Goal: Task Accomplishment & Management: Manage account settings

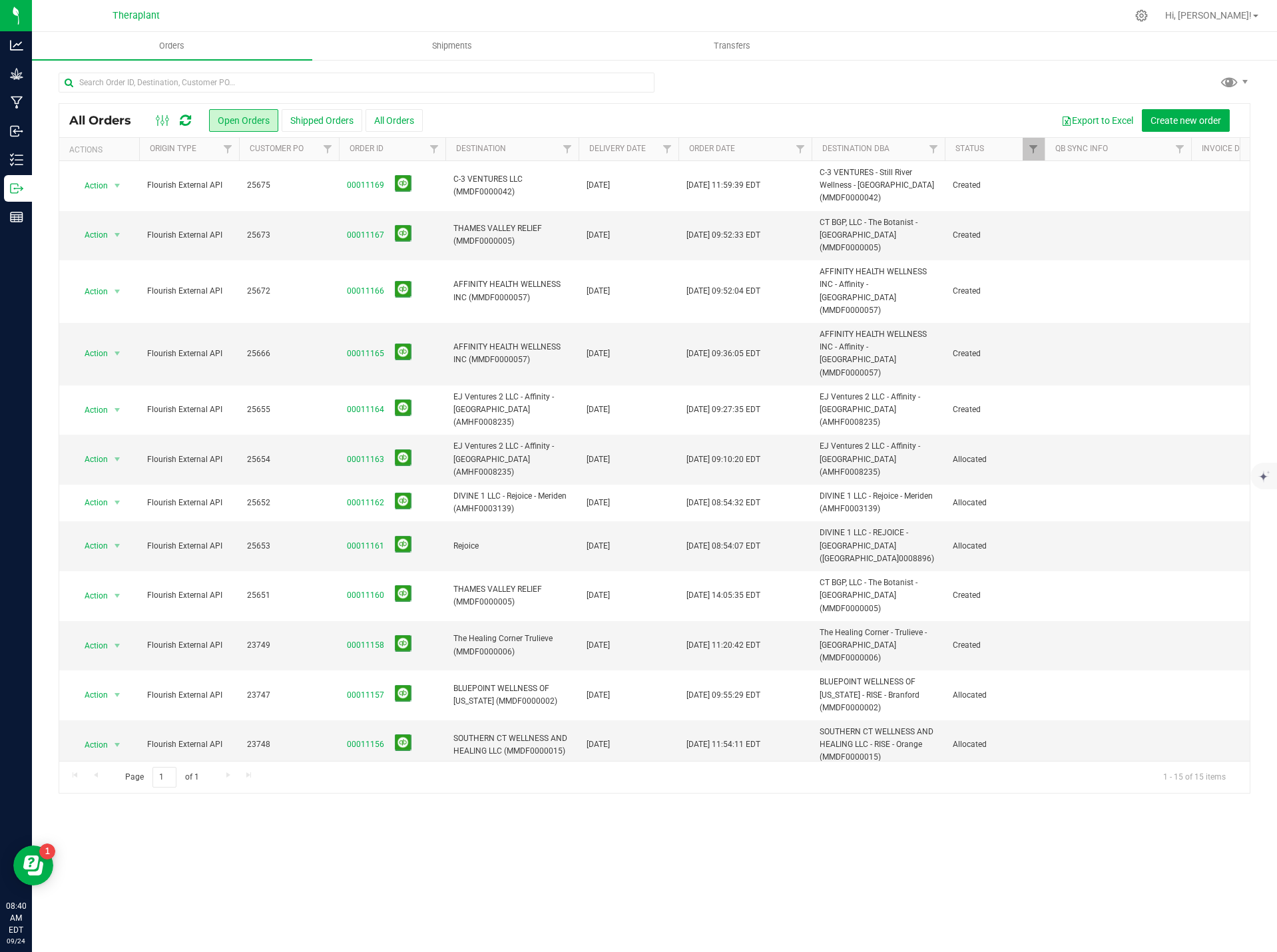
click at [177, 116] on div at bounding box center [174, 120] width 45 height 16
click at [180, 117] on icon at bounding box center [185, 120] width 11 height 13
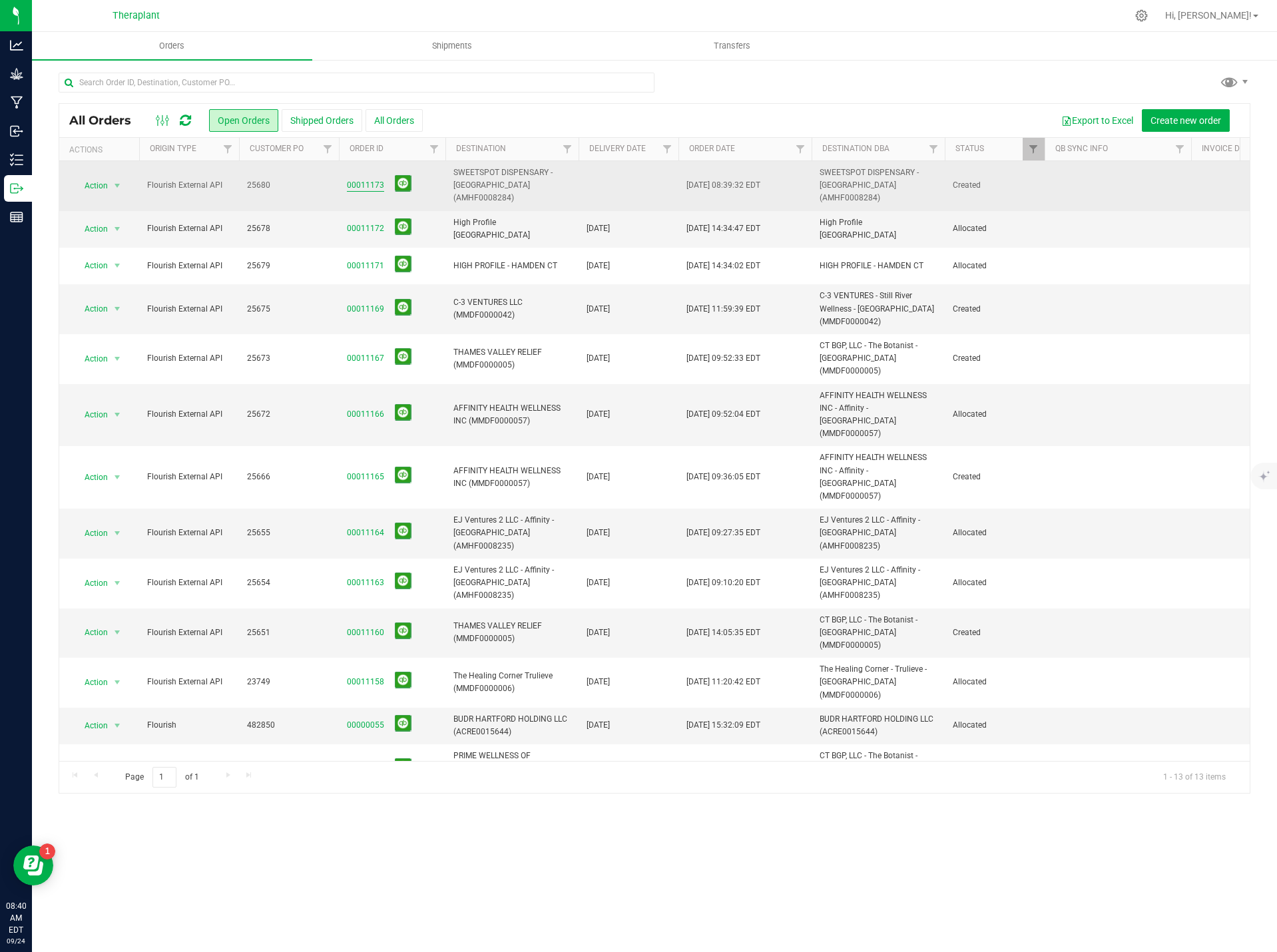
click at [350, 179] on link "00011173" at bounding box center [365, 185] width 37 height 13
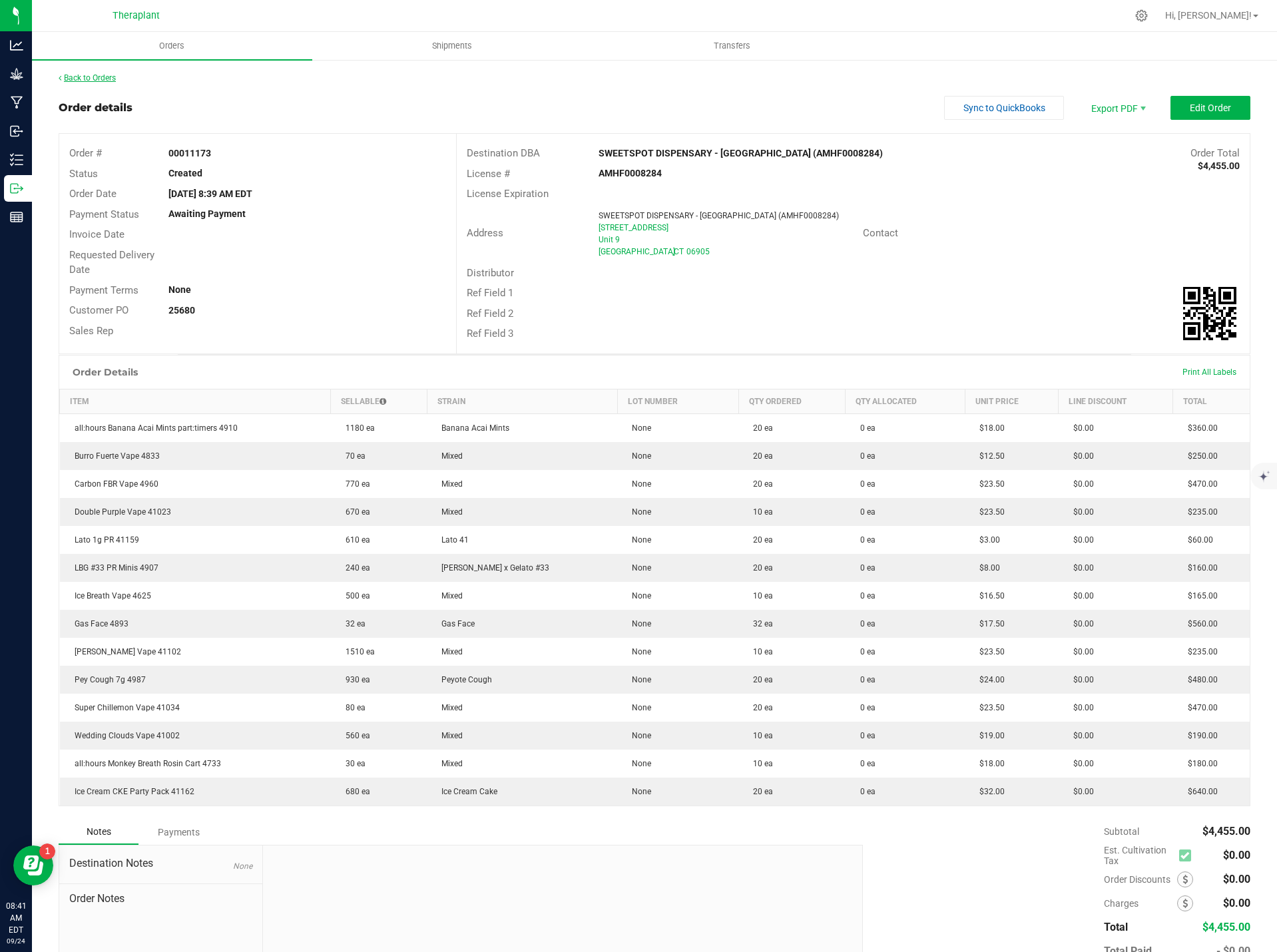
click at [103, 77] on link "Back to Orders" at bounding box center [87, 78] width 57 height 9
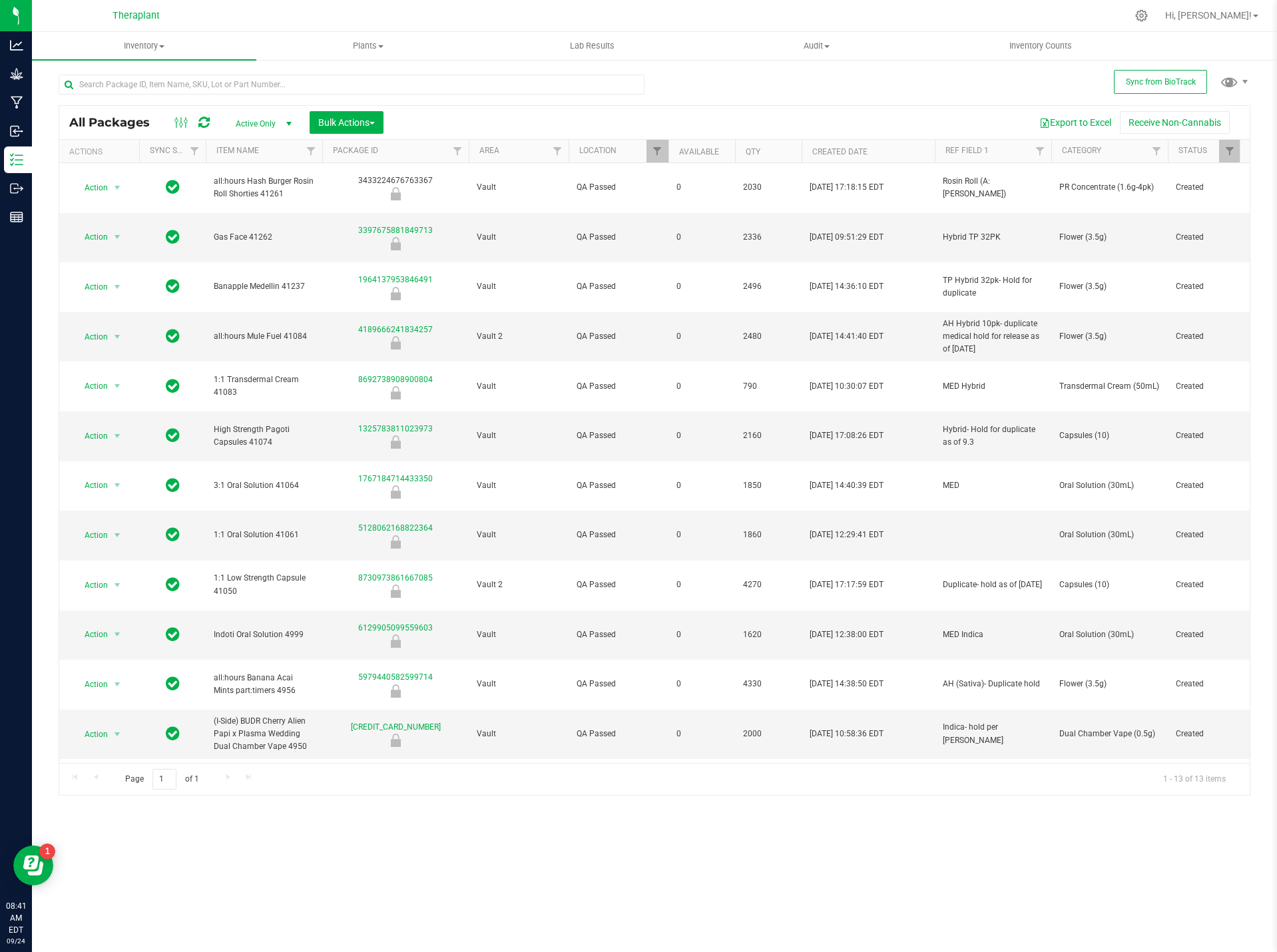
click at [204, 119] on icon at bounding box center [204, 123] width 11 height 13
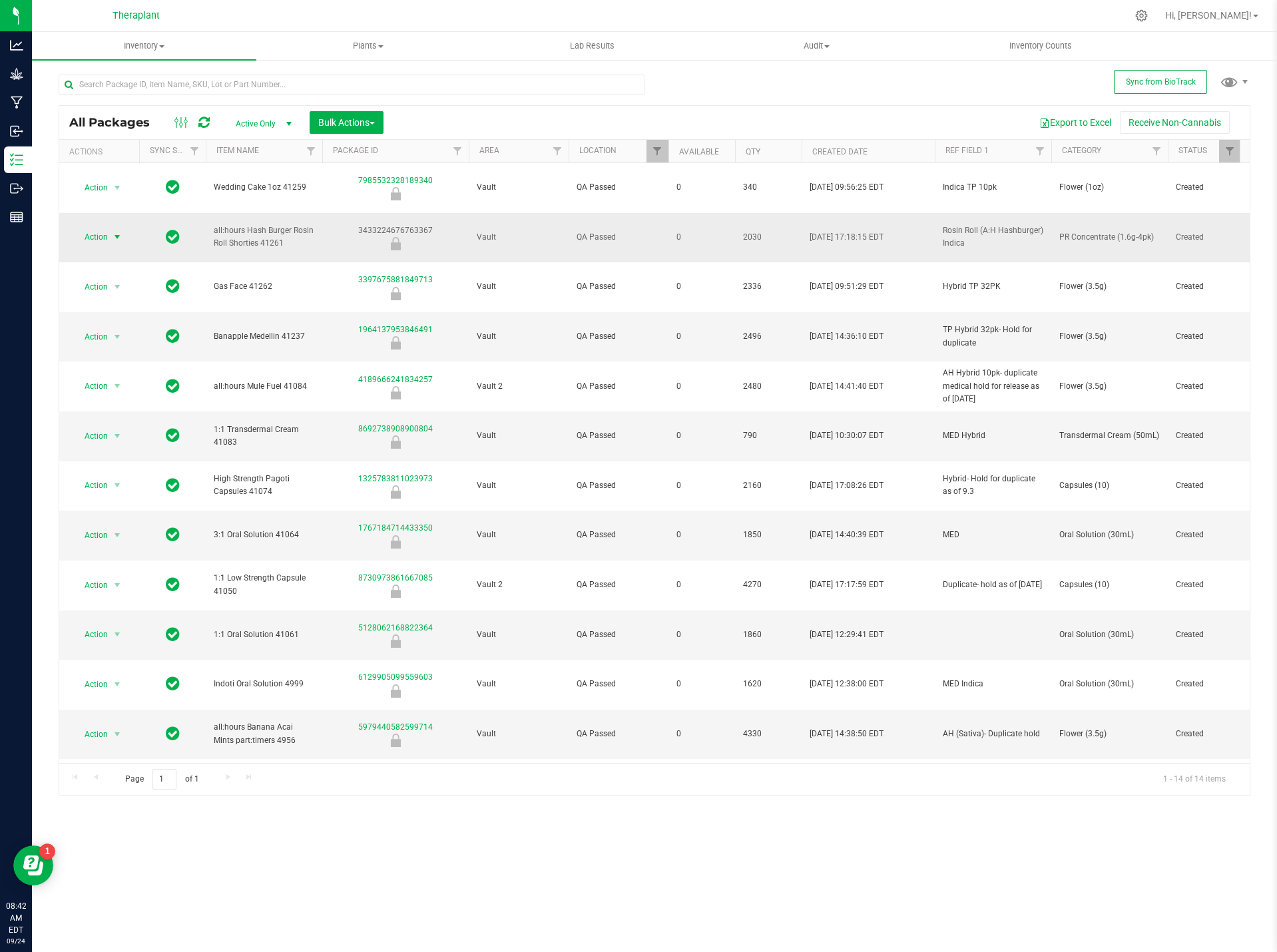
click at [122, 231] on span "select" at bounding box center [117, 237] width 10 height 10
click at [119, 387] on li "Unlock package" at bounding box center [115, 397] width 84 height 20
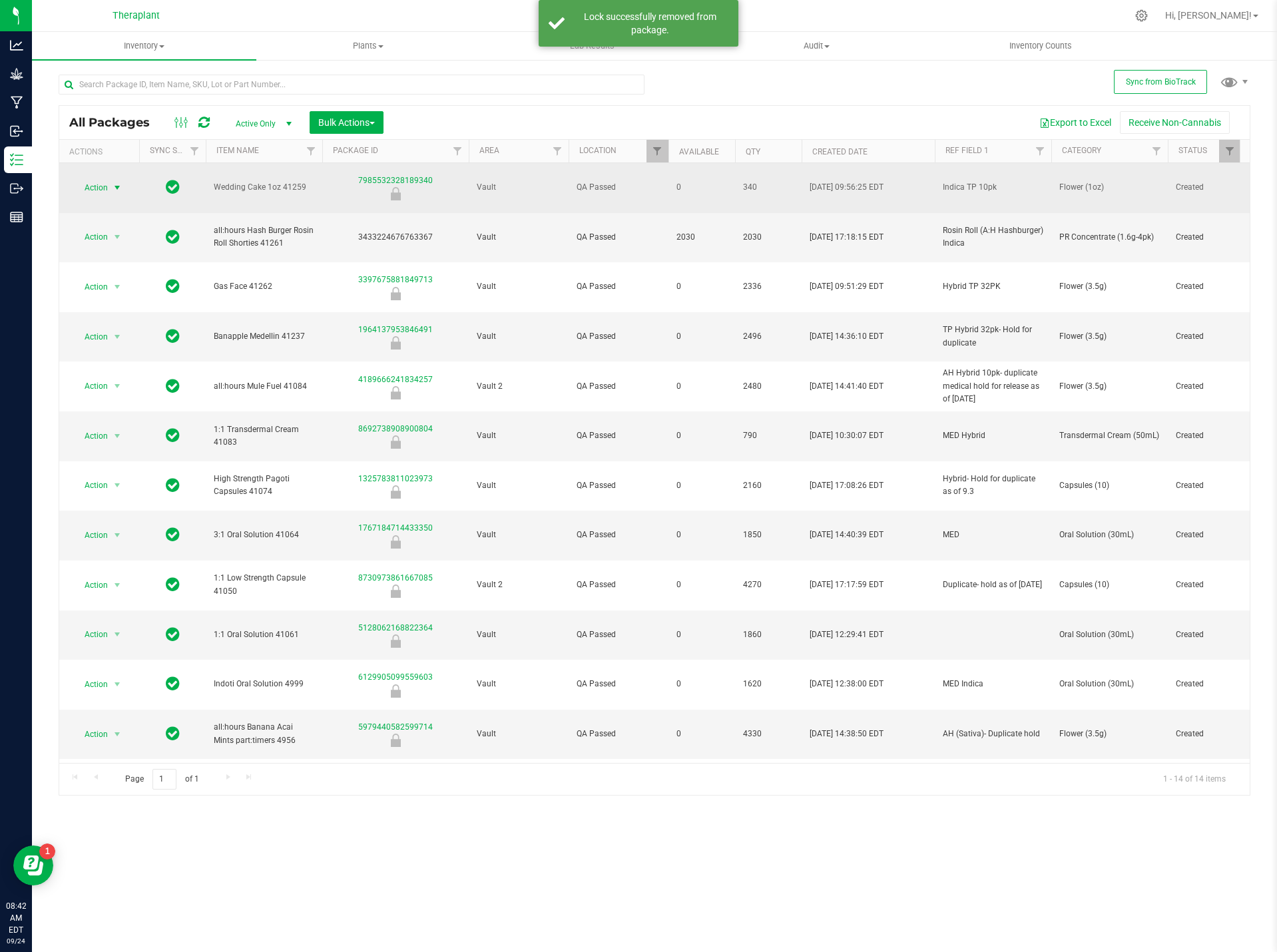
click at [112, 178] on span "select" at bounding box center [118, 187] width 16 height 19
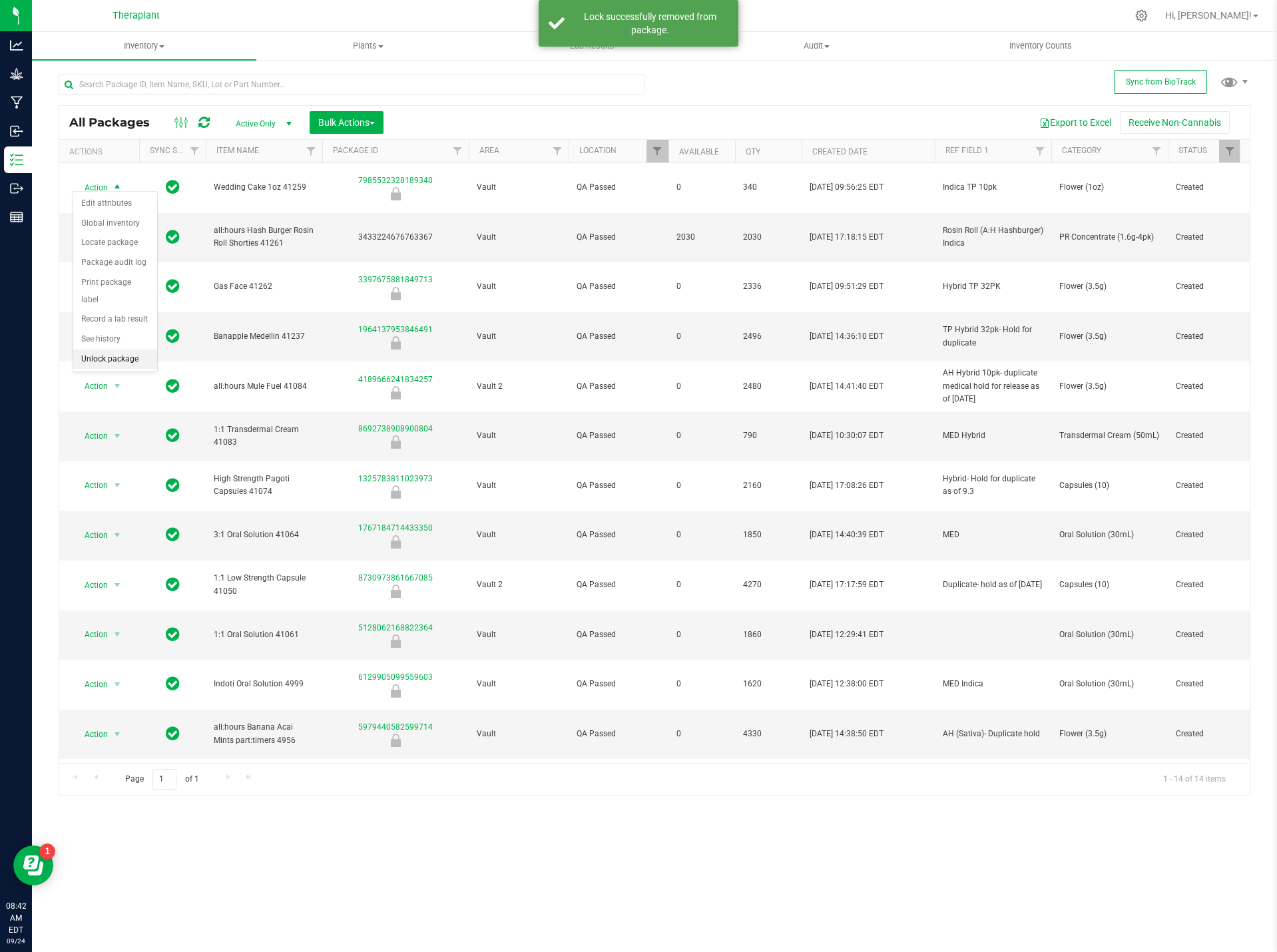
click at [129, 350] on li "Unlock package" at bounding box center [115, 359] width 84 height 20
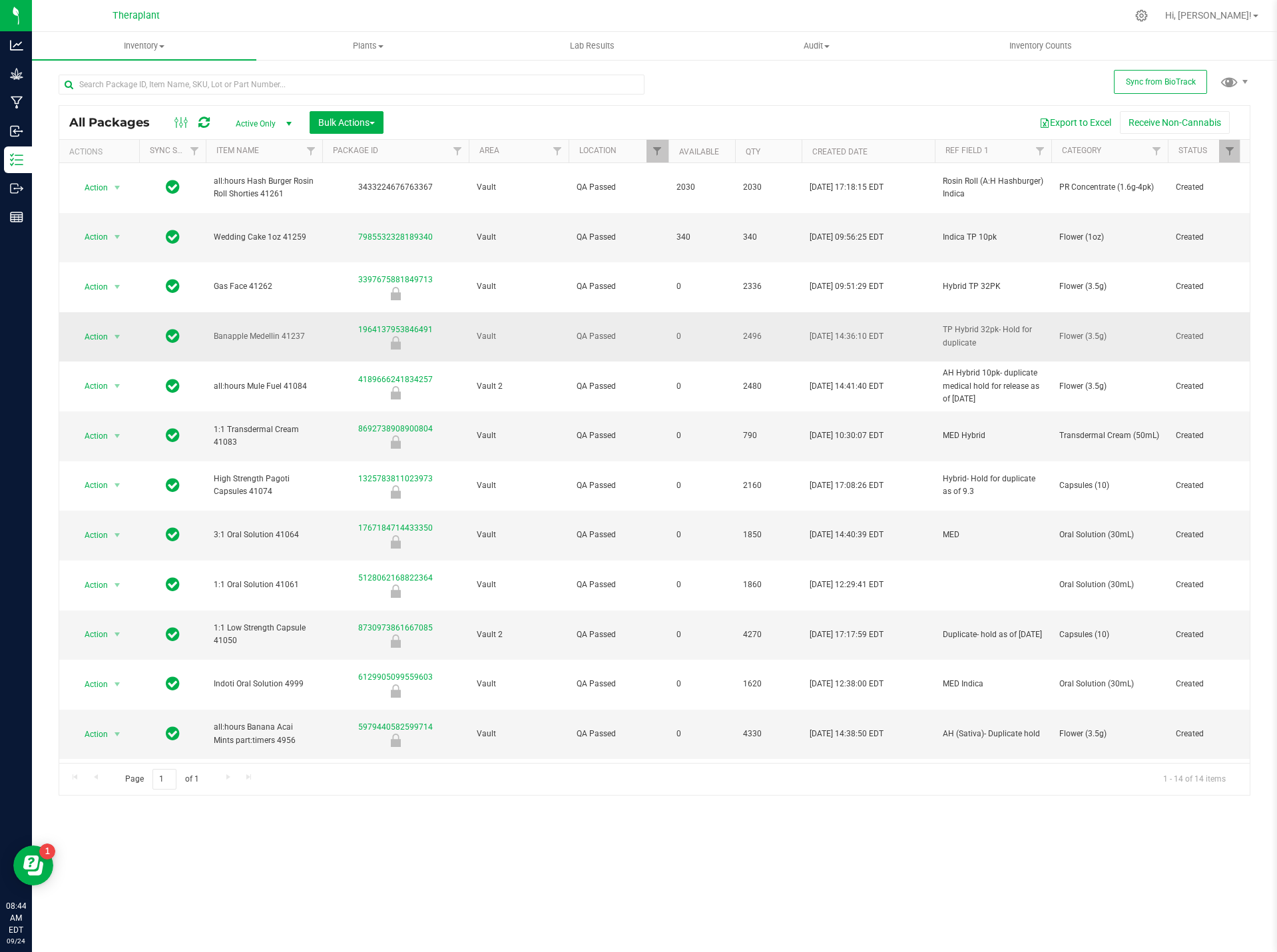
click at [125, 328] on span "select" at bounding box center [118, 337] width 16 height 19
click at [129, 460] on li "Unlock package" at bounding box center [115, 470] width 84 height 20
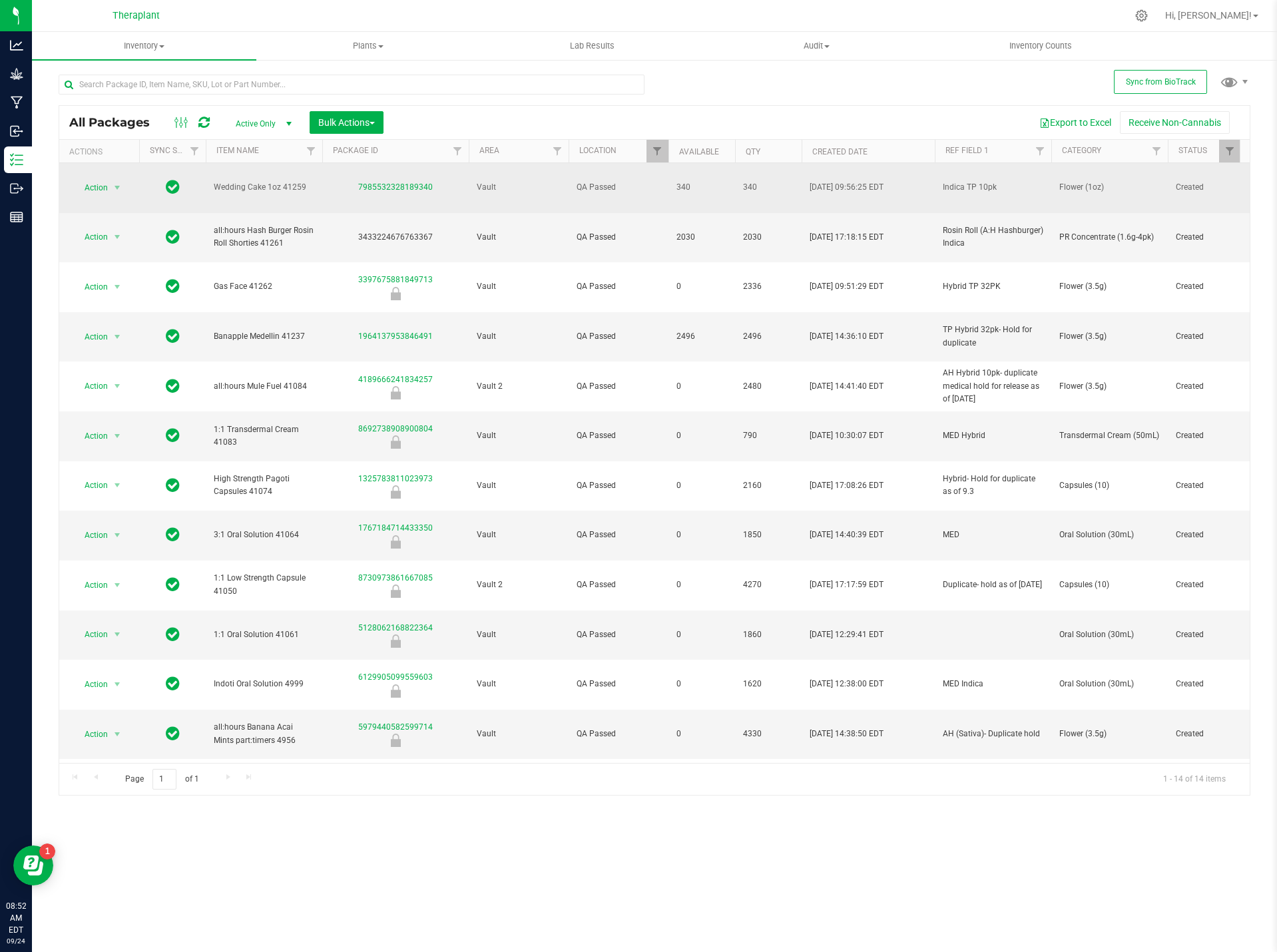
click at [1073, 181] on span "Flower (1oz)" at bounding box center [1109, 187] width 100 height 13
copy tr "Flower (1oz)"
click at [245, 182] on span "Wedding Cake 1oz 41259" at bounding box center [263, 187] width 100 height 13
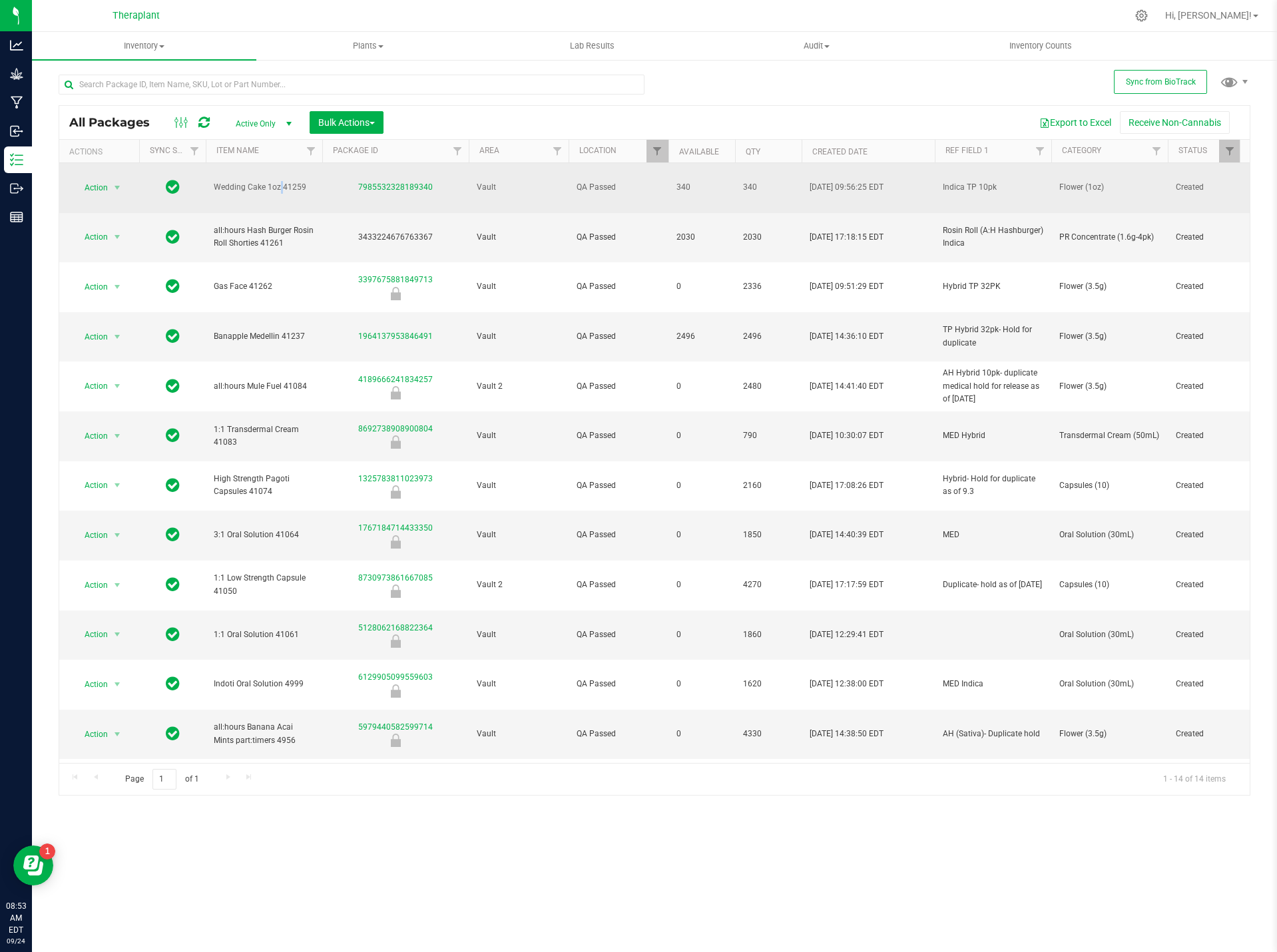
click at [245, 182] on span "Wedding Cake 1oz 41259" at bounding box center [263, 187] width 100 height 13
copy tr "Wedding Cake 1oz 41259"
click at [754, 181] on span "340" at bounding box center [768, 187] width 51 height 13
click at [752, 181] on span "340" at bounding box center [768, 187] width 51 height 13
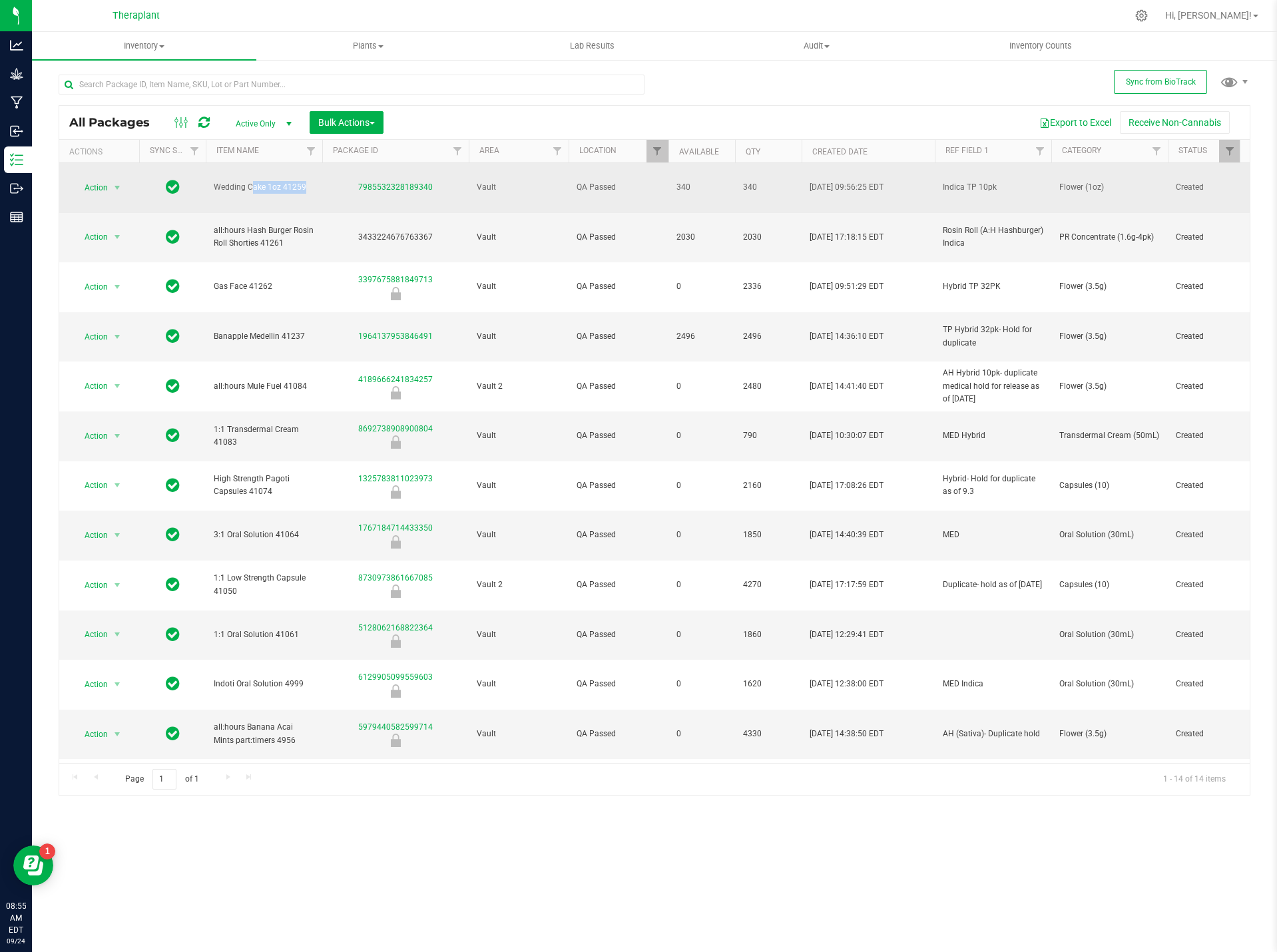
click at [752, 181] on span "340" at bounding box center [768, 187] width 51 height 13
drag, startPoint x: 752, startPoint y: 180, endPoint x: 707, endPoint y: 186, distance: 45.4
click at [707, 186] on span "340" at bounding box center [701, 187] width 51 height 13
click at [675, 177] on td "340" at bounding box center [701, 188] width 67 height 50
click at [687, 183] on span "340" at bounding box center [701, 187] width 51 height 13
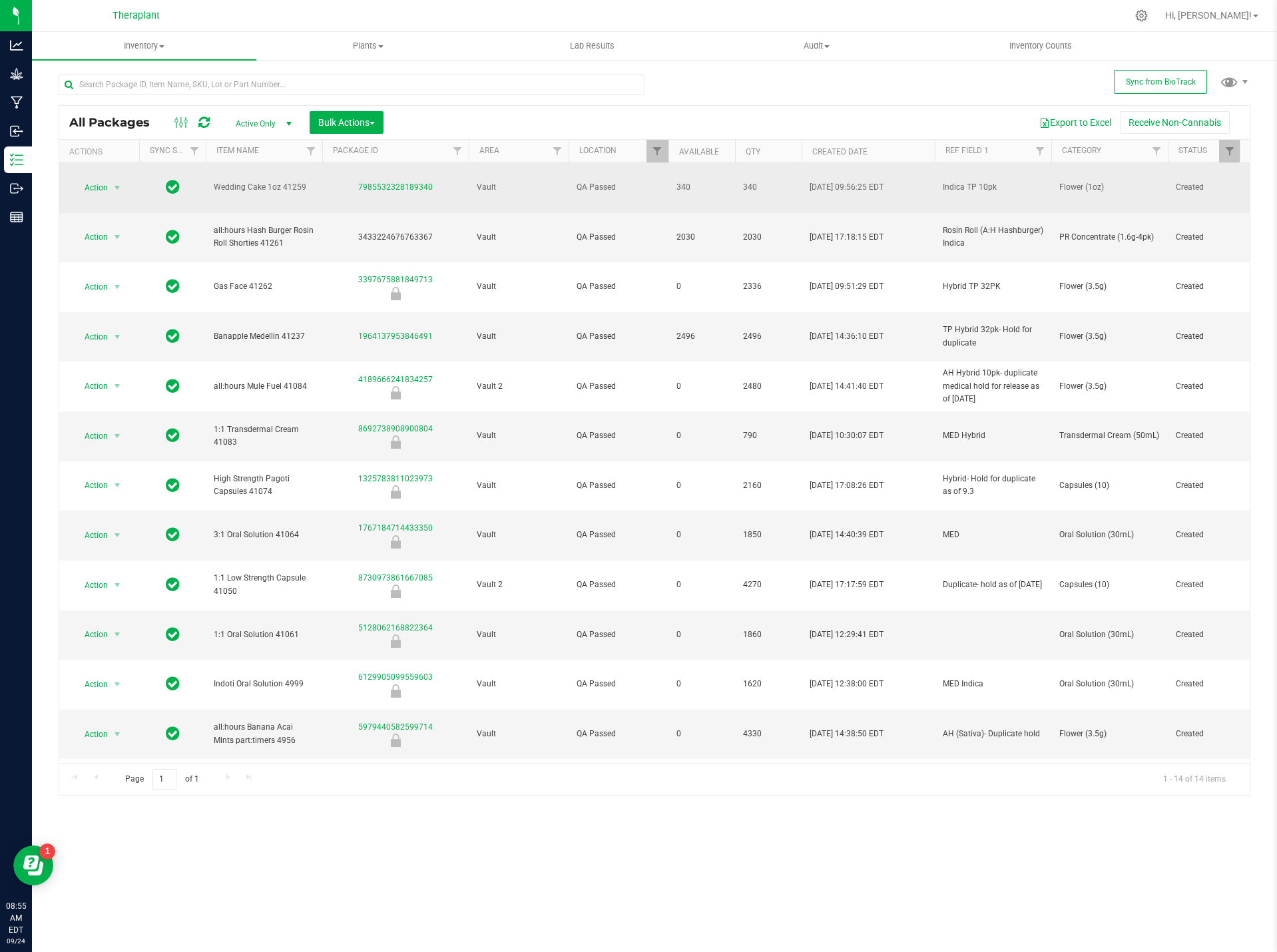
click at [687, 183] on span "340" at bounding box center [701, 187] width 51 height 13
copy tr "340"
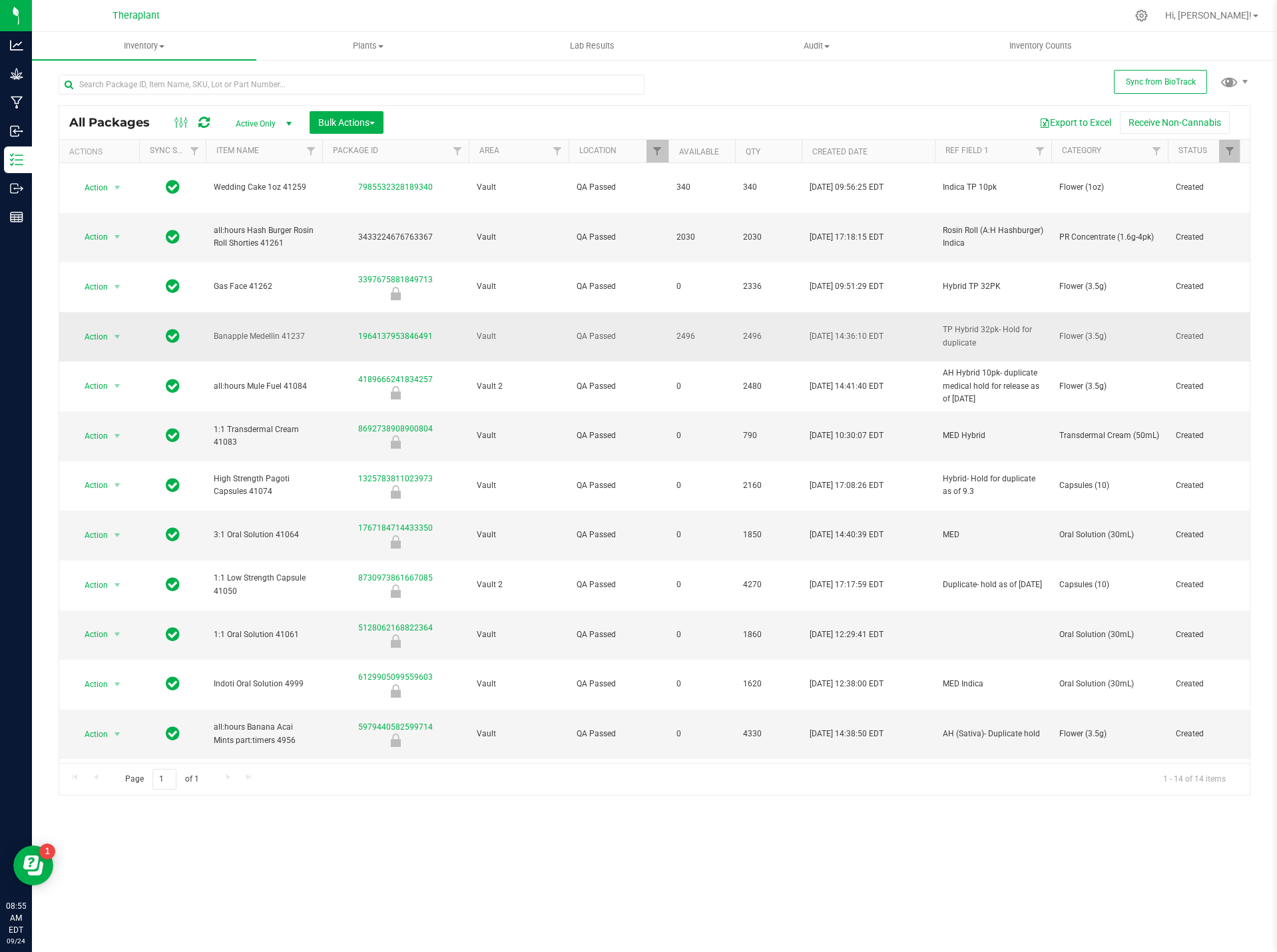
click at [1085, 330] on span "Flower (3.5g)" at bounding box center [1109, 336] width 100 height 13
copy tr "Flower (3.5g)"
click at [243, 330] on span "Banapple Medellin 41237" at bounding box center [263, 336] width 100 height 13
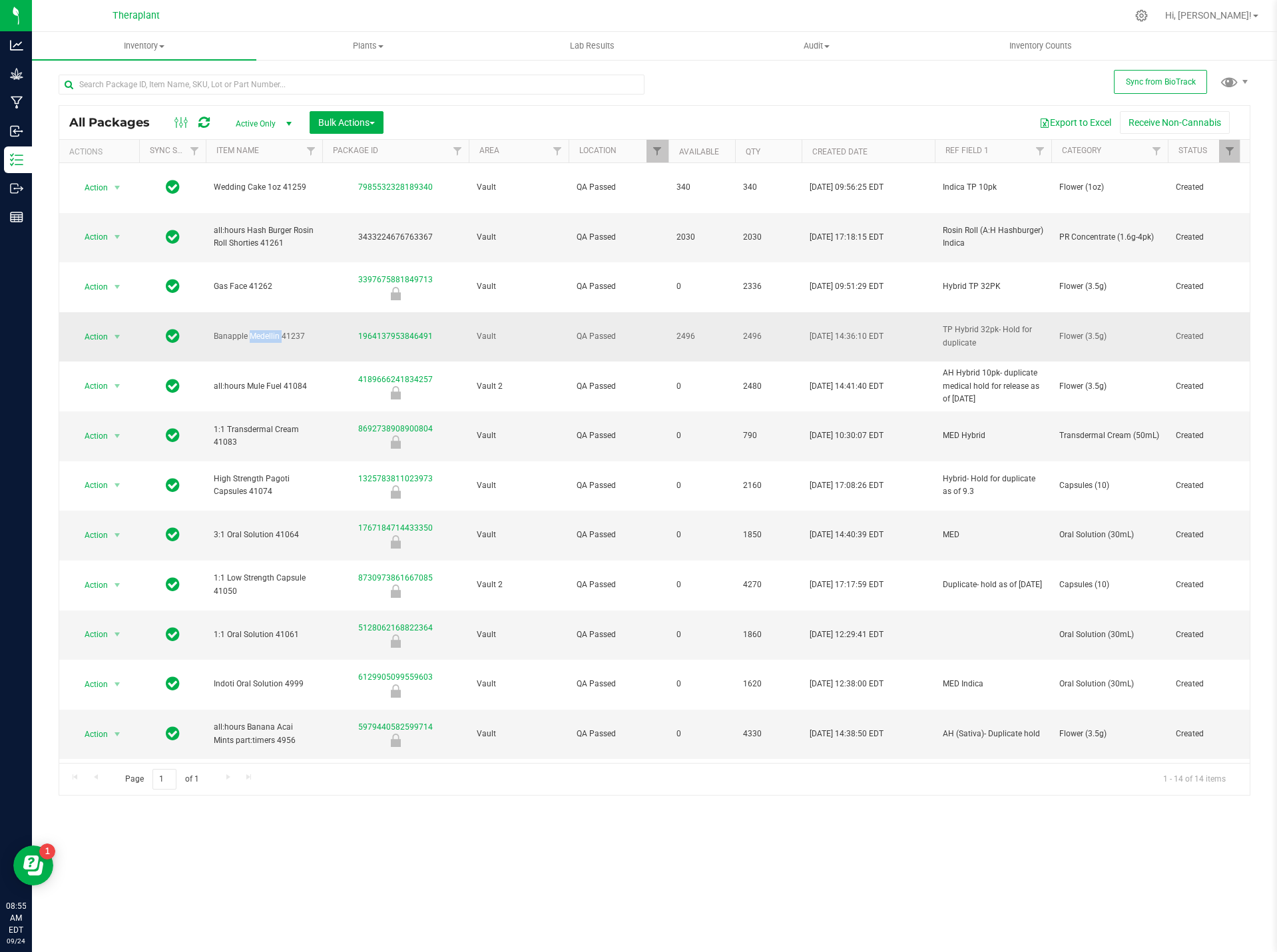
click at [243, 330] on span "Banapple Medellin 41237" at bounding box center [263, 336] width 100 height 13
copy tr "Banapple Medellin 41237"
click at [678, 330] on span "2496" at bounding box center [701, 336] width 51 height 13
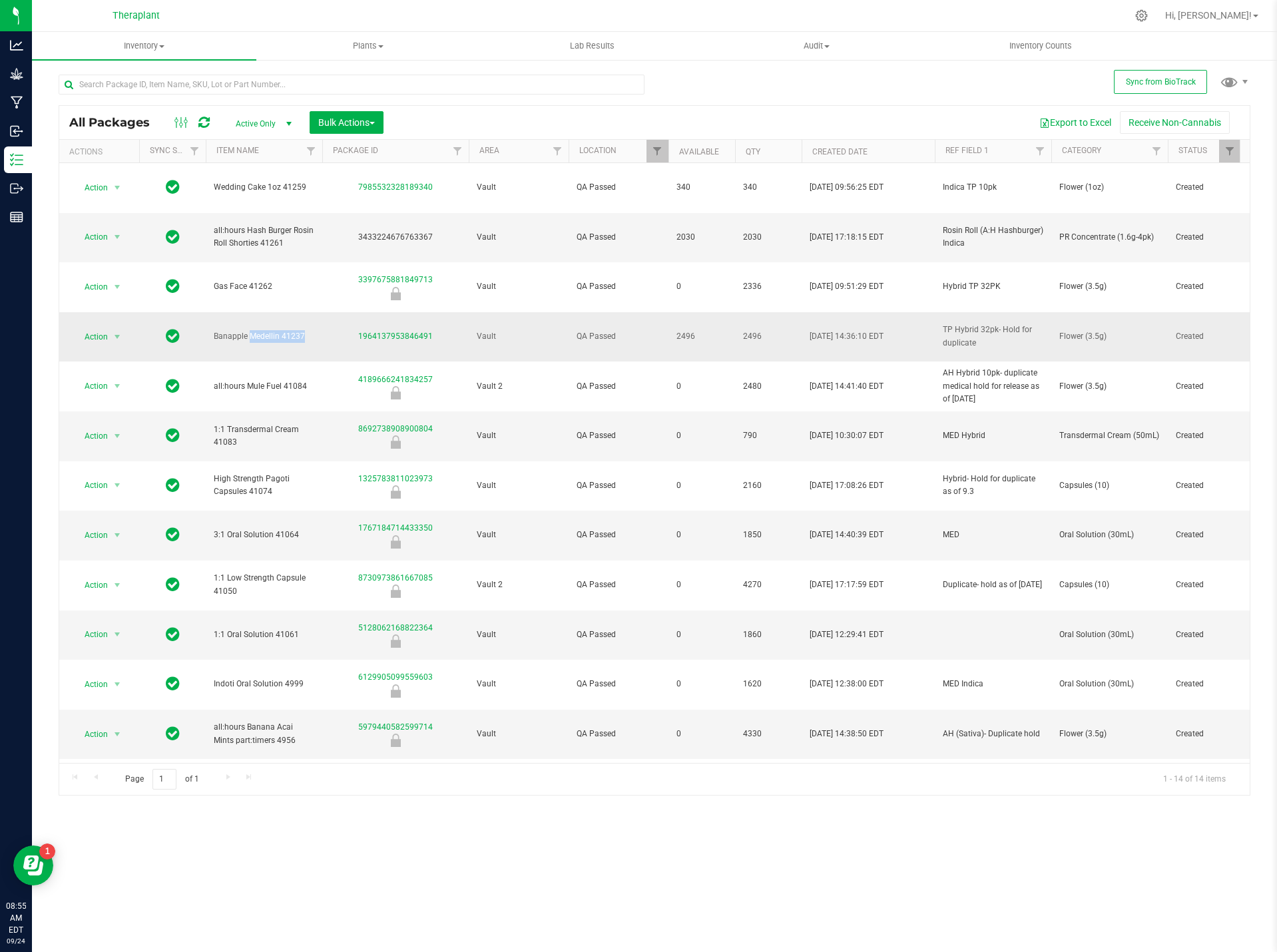
click at [678, 330] on span "2496" at bounding box center [701, 336] width 51 height 13
copy tr "2496"
click at [1085, 213] on td "PR Concentrate (1.6g-4pk)" at bounding box center [1109, 238] width 117 height 50
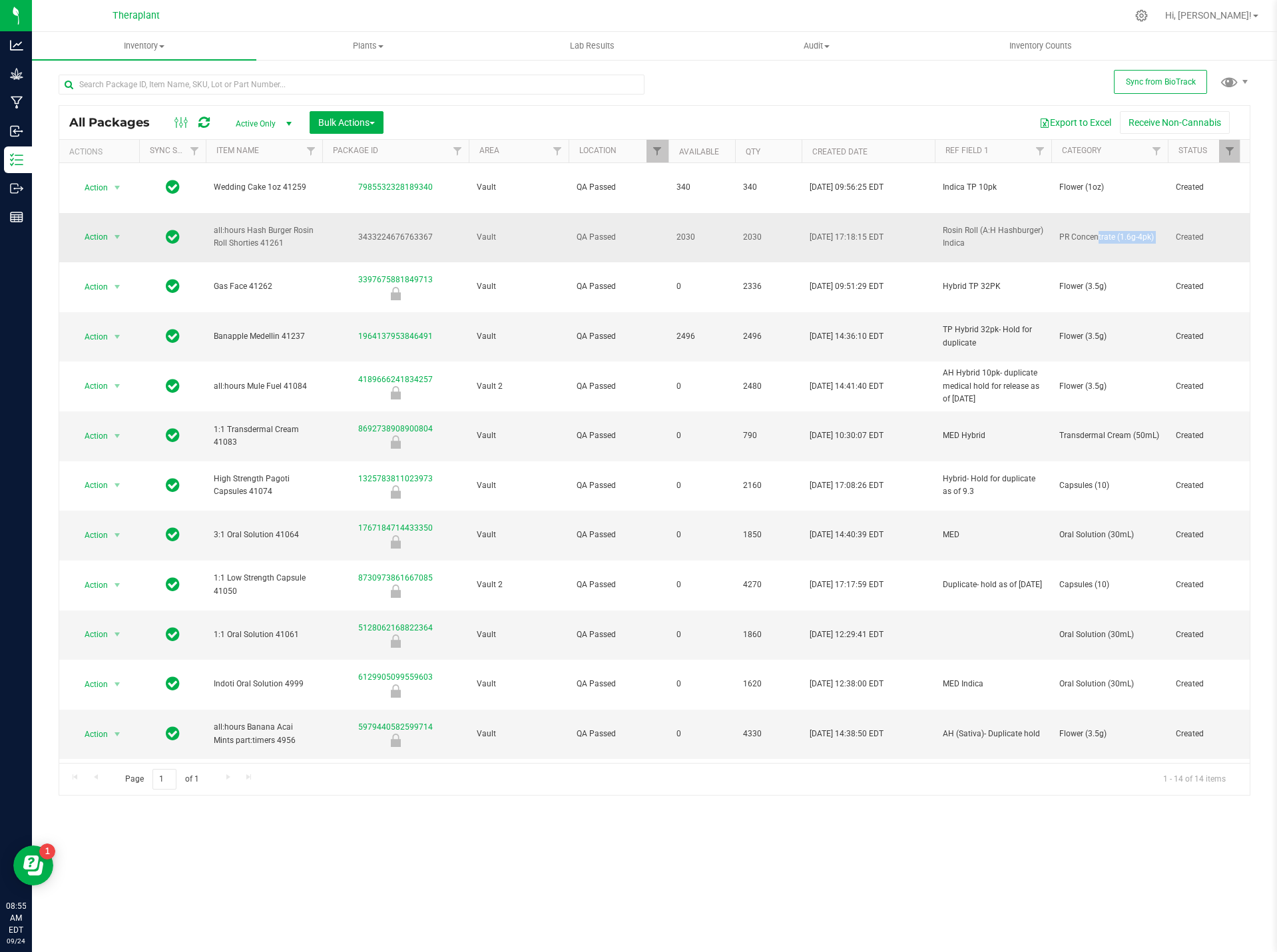
click at [1085, 213] on td "PR Concentrate (1.6g-4pk)" at bounding box center [1109, 238] width 117 height 50
copy tr "PR Concentrate (1.6g-4pk)"
click at [260, 225] on span "all:hours Hash Burger Rosin Roll Shorties 41261" at bounding box center [263, 237] width 100 height 25
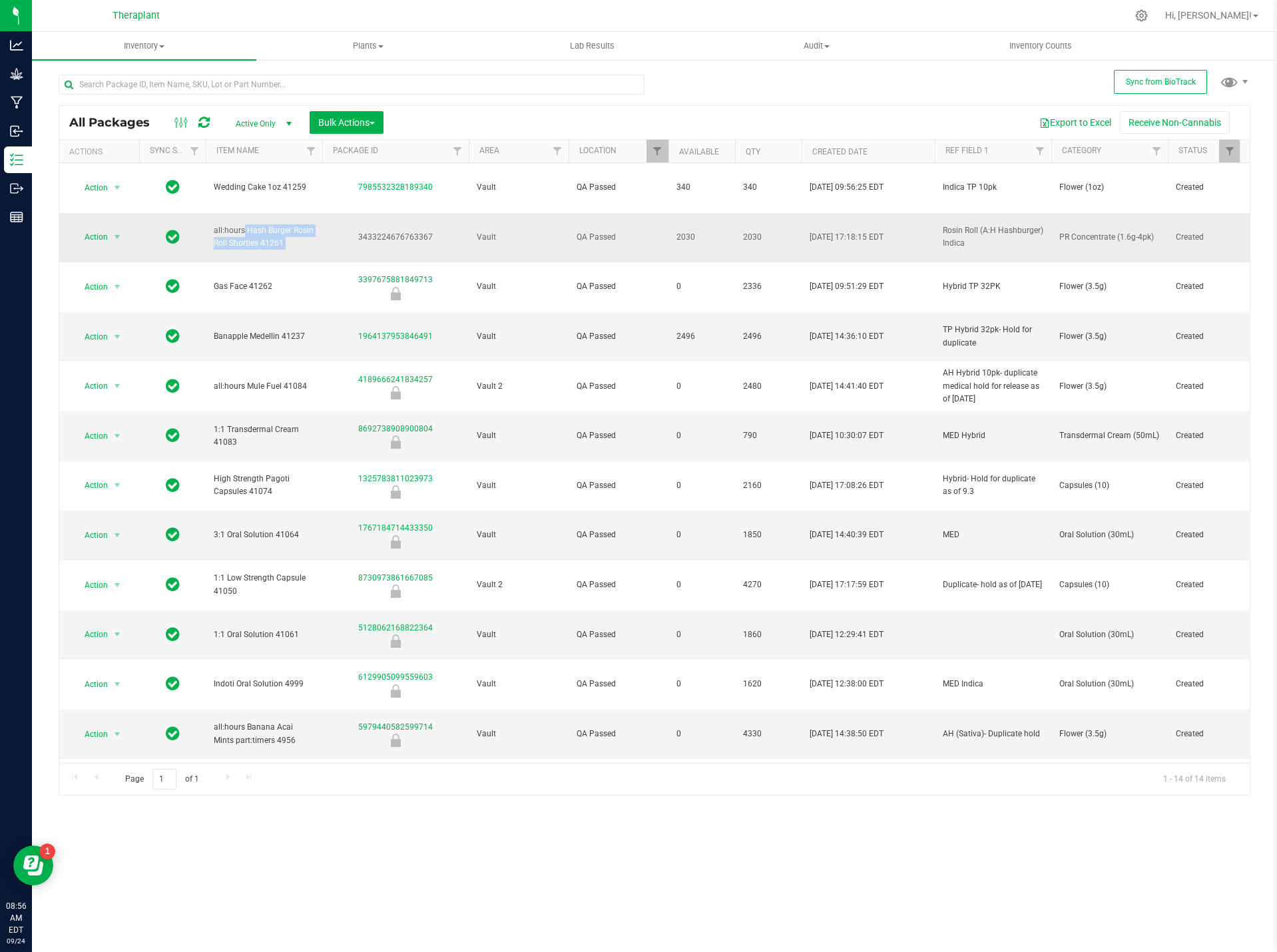
copy tr "all:hours Hash Burger Rosin Roll Shorties 41261"
click at [688, 231] on span "2030" at bounding box center [701, 237] width 51 height 13
copy span "2030"
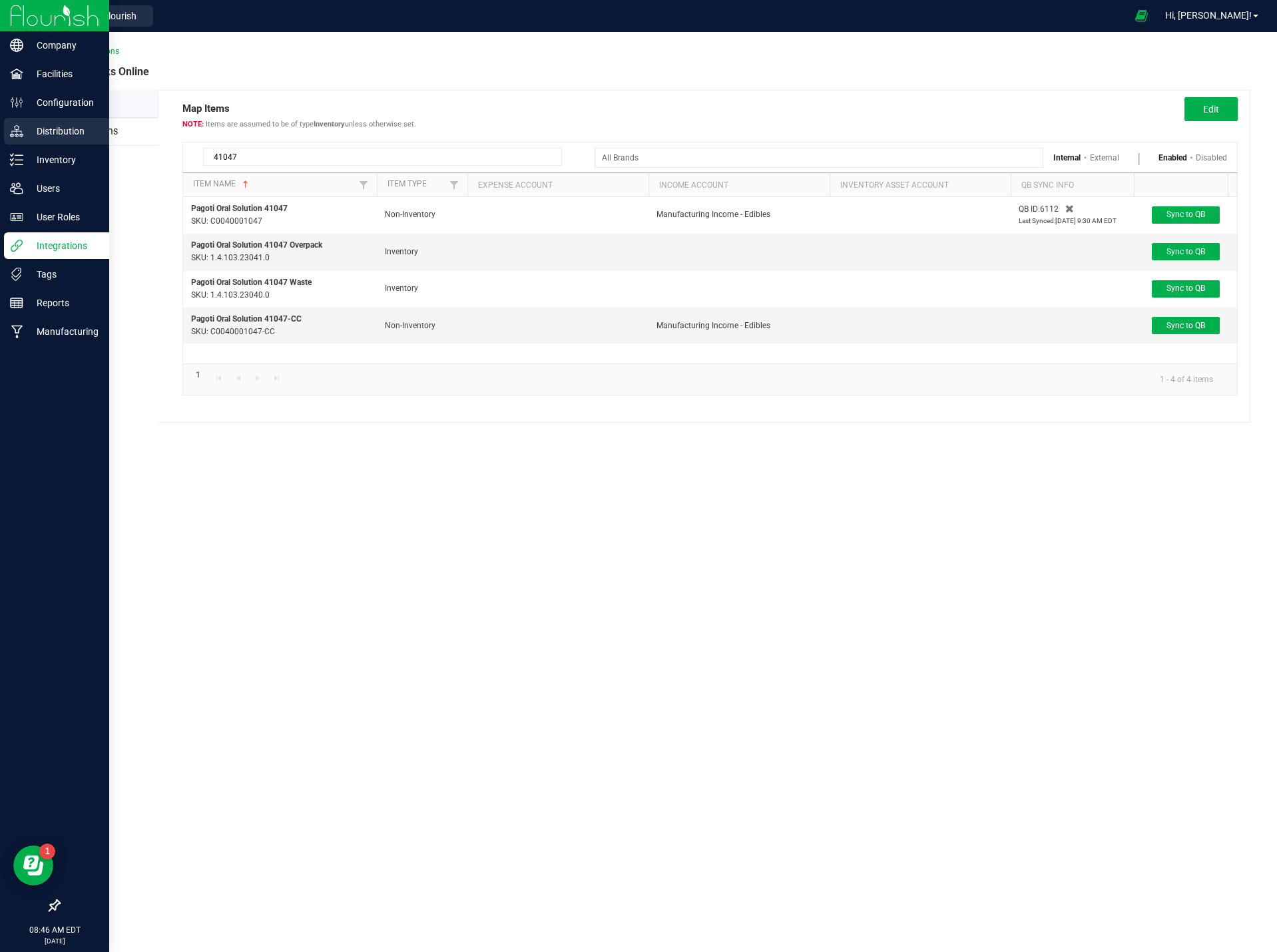
click at [70, 129] on p "Distribution" at bounding box center [63, 131] width 80 height 16
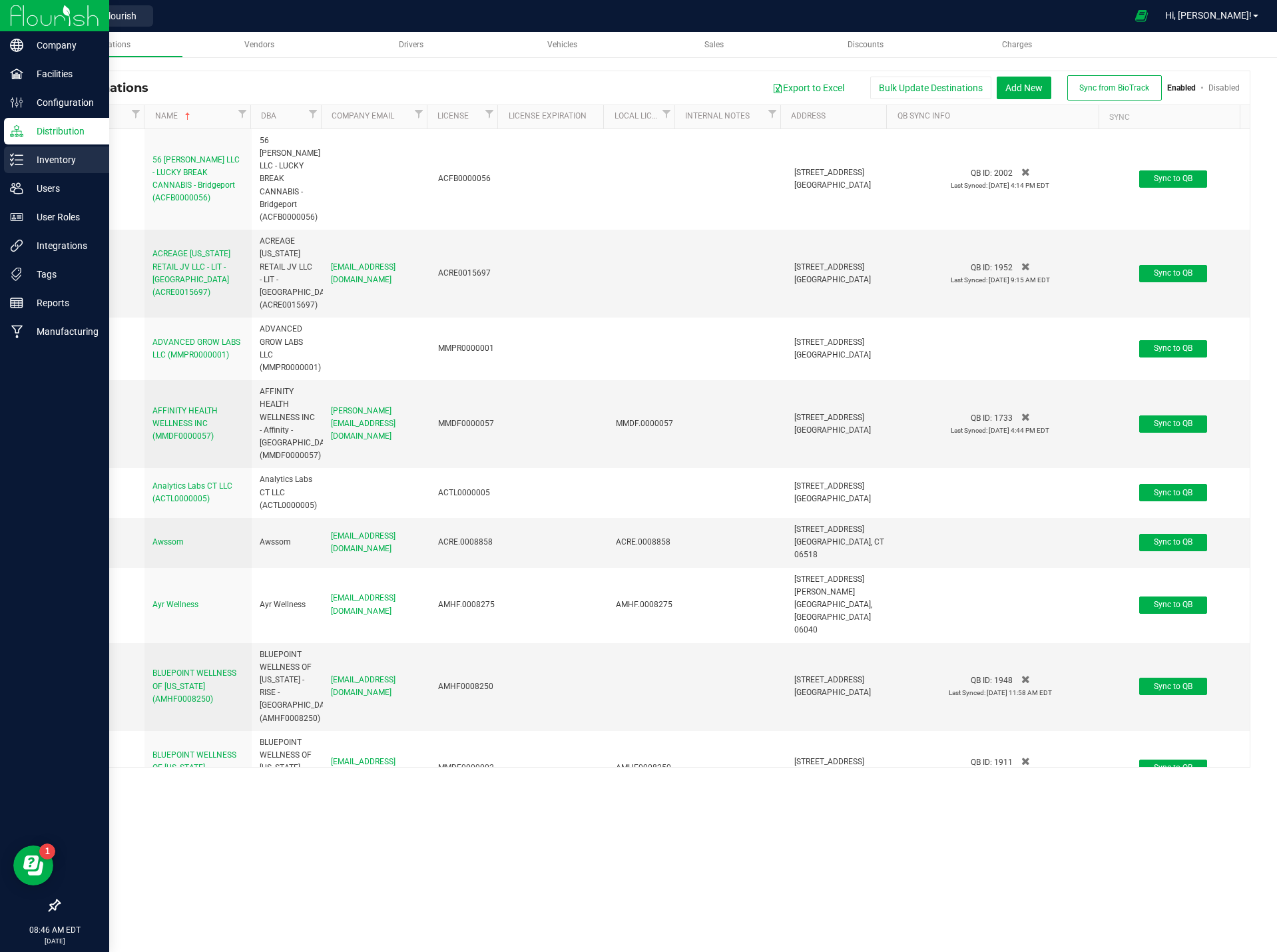
click at [48, 148] on div "Inventory" at bounding box center [56, 160] width 106 height 27
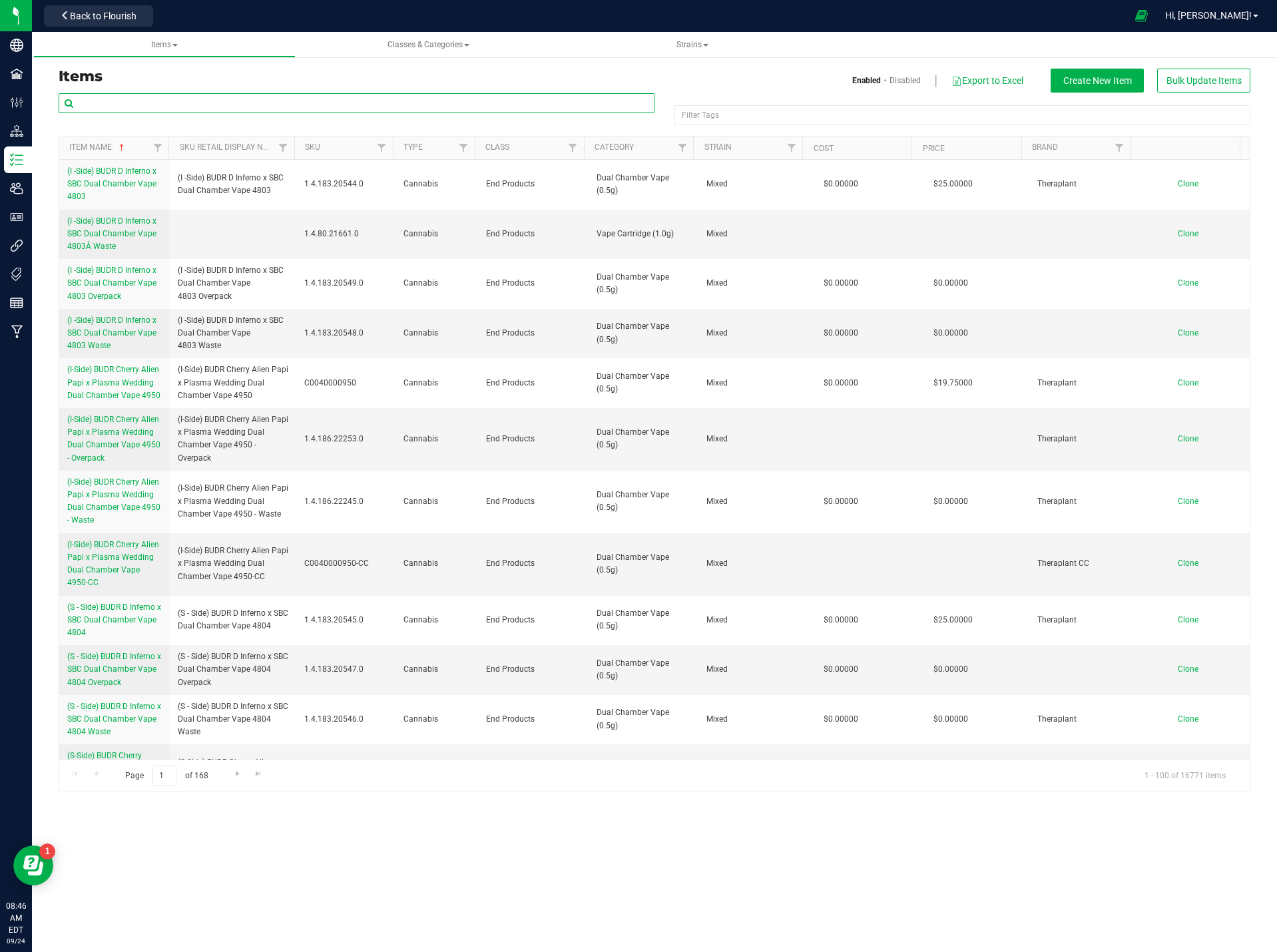
click at [124, 106] on input "text" at bounding box center [356, 103] width 596 height 20
type input "41261"
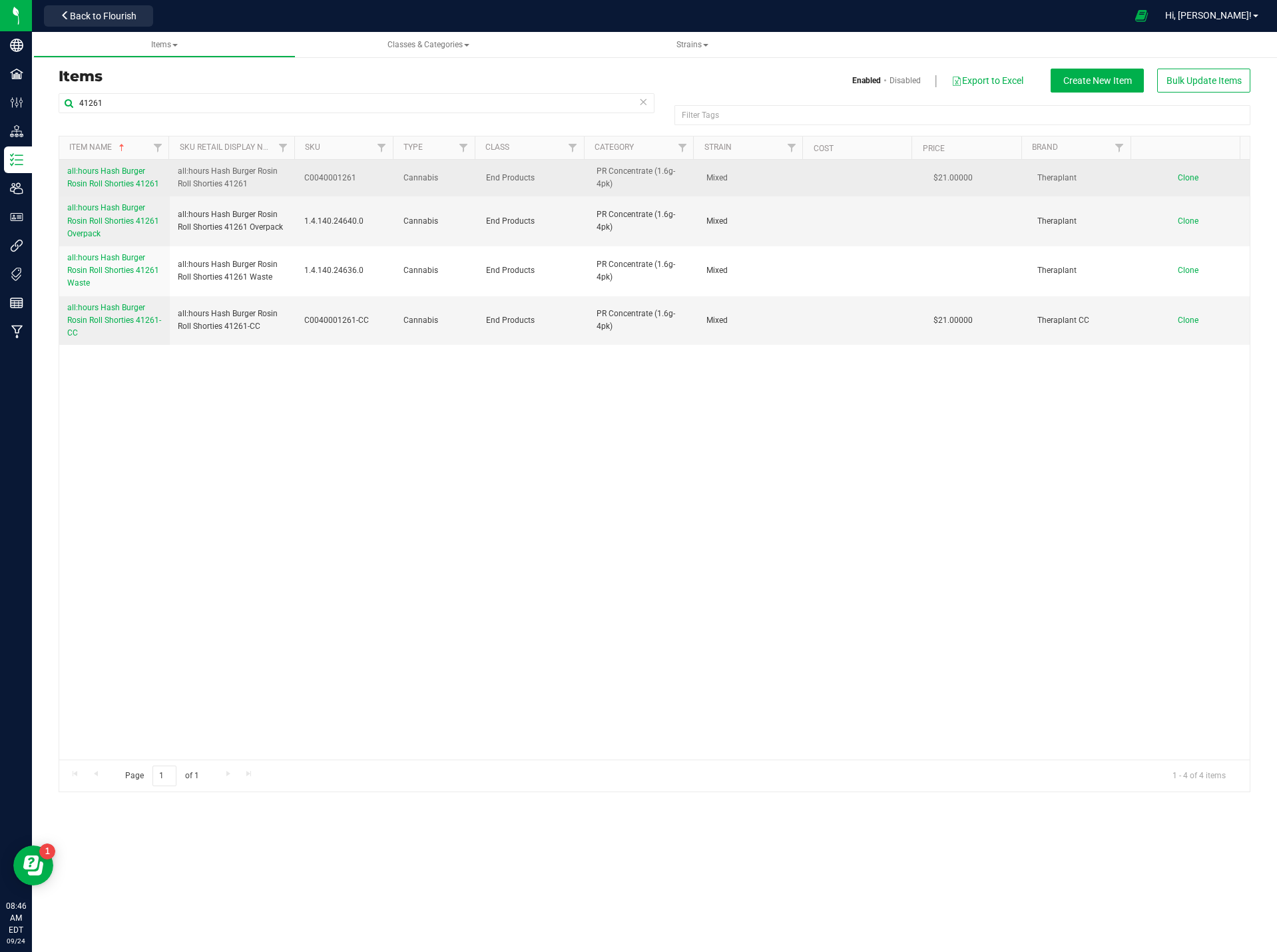
click at [112, 171] on span "all:hours Hash Burger Rosin Roll Shorties 41261" at bounding box center [113, 177] width 92 height 22
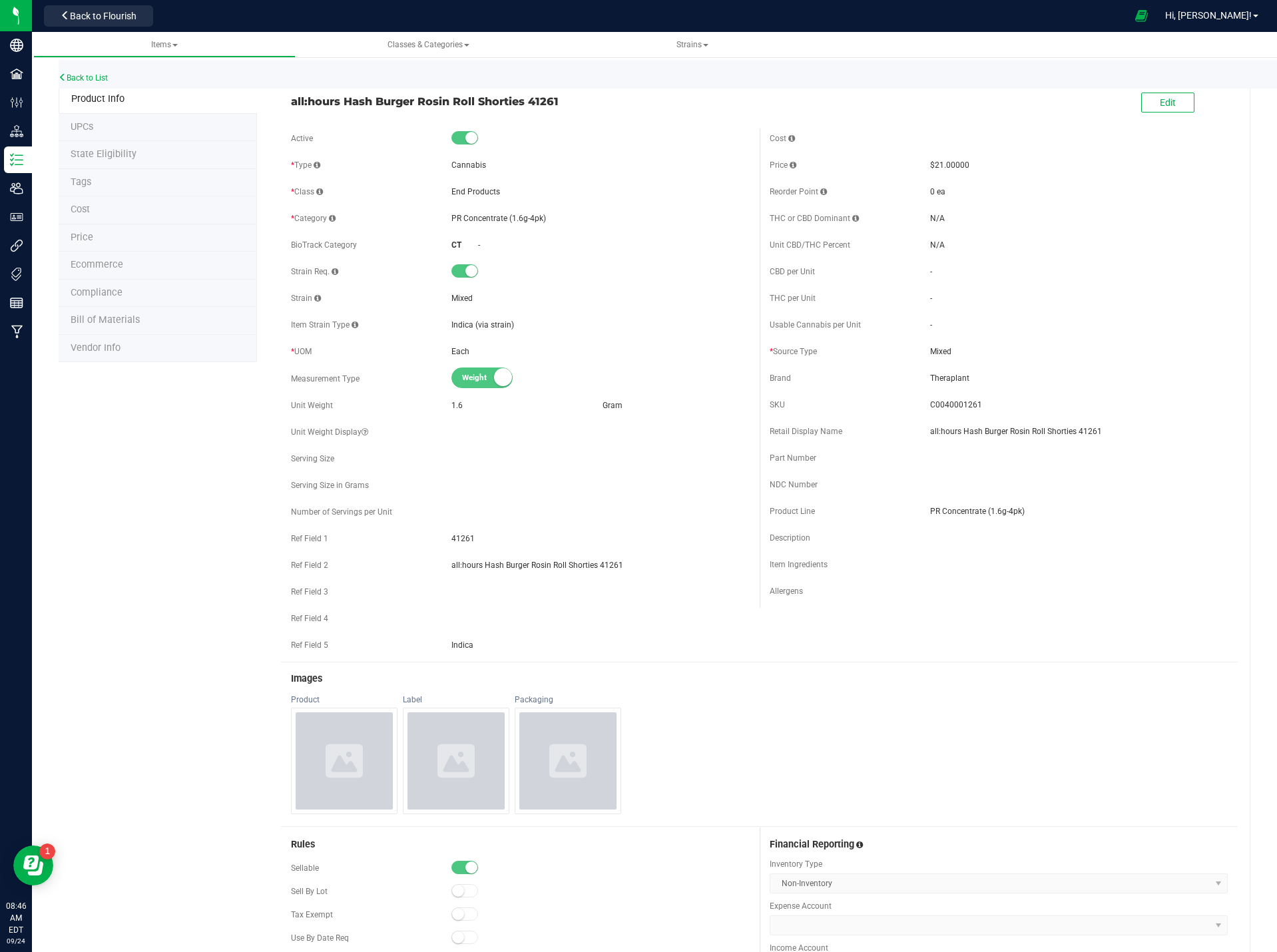
click at [104, 234] on li "Price" at bounding box center [157, 238] width 198 height 28
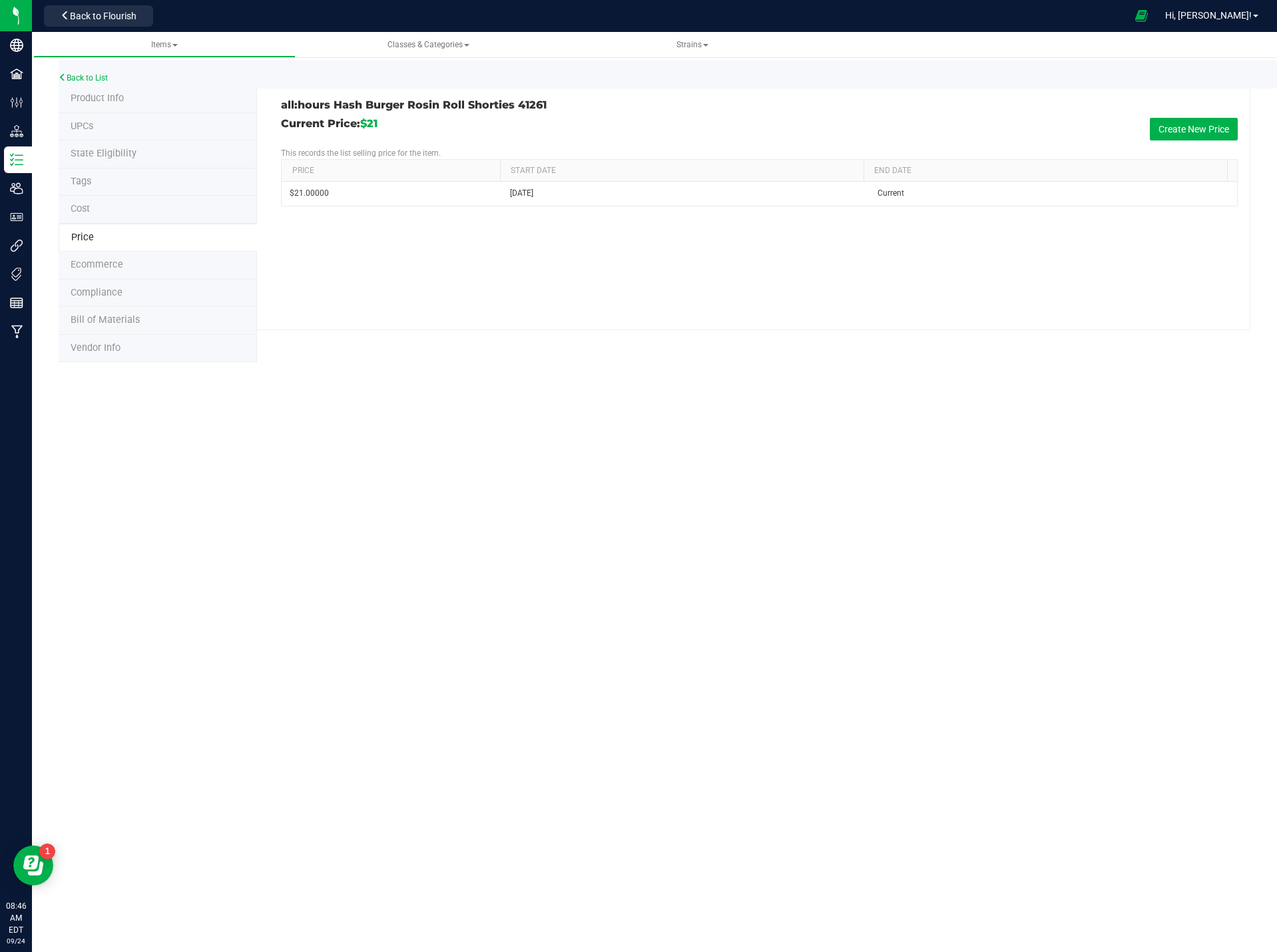
click at [118, 94] on span "Product Info" at bounding box center [97, 98] width 53 height 11
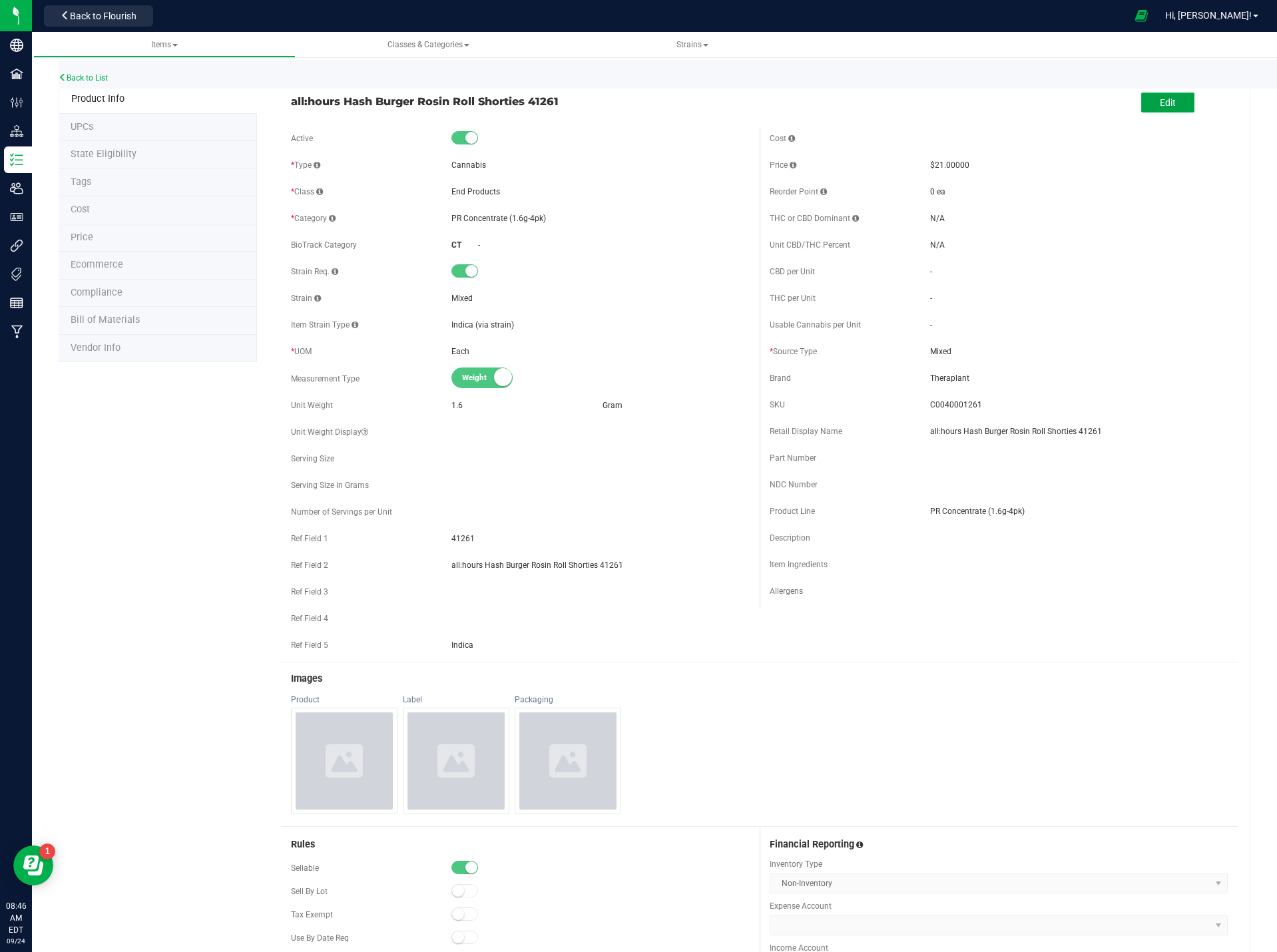
click at [1175, 103] on button "Edit" at bounding box center [1167, 103] width 53 height 20
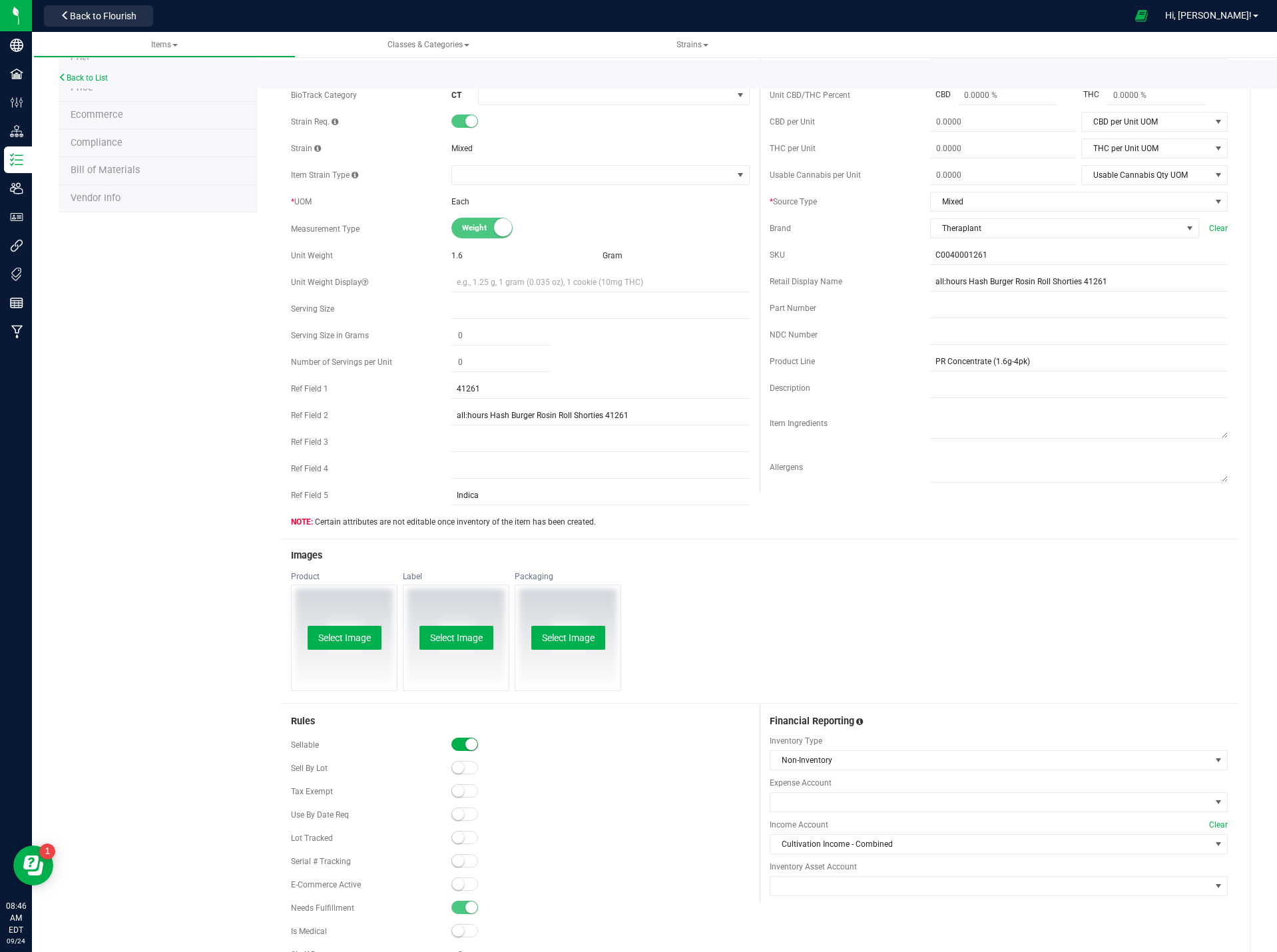
scroll to position [266, 0]
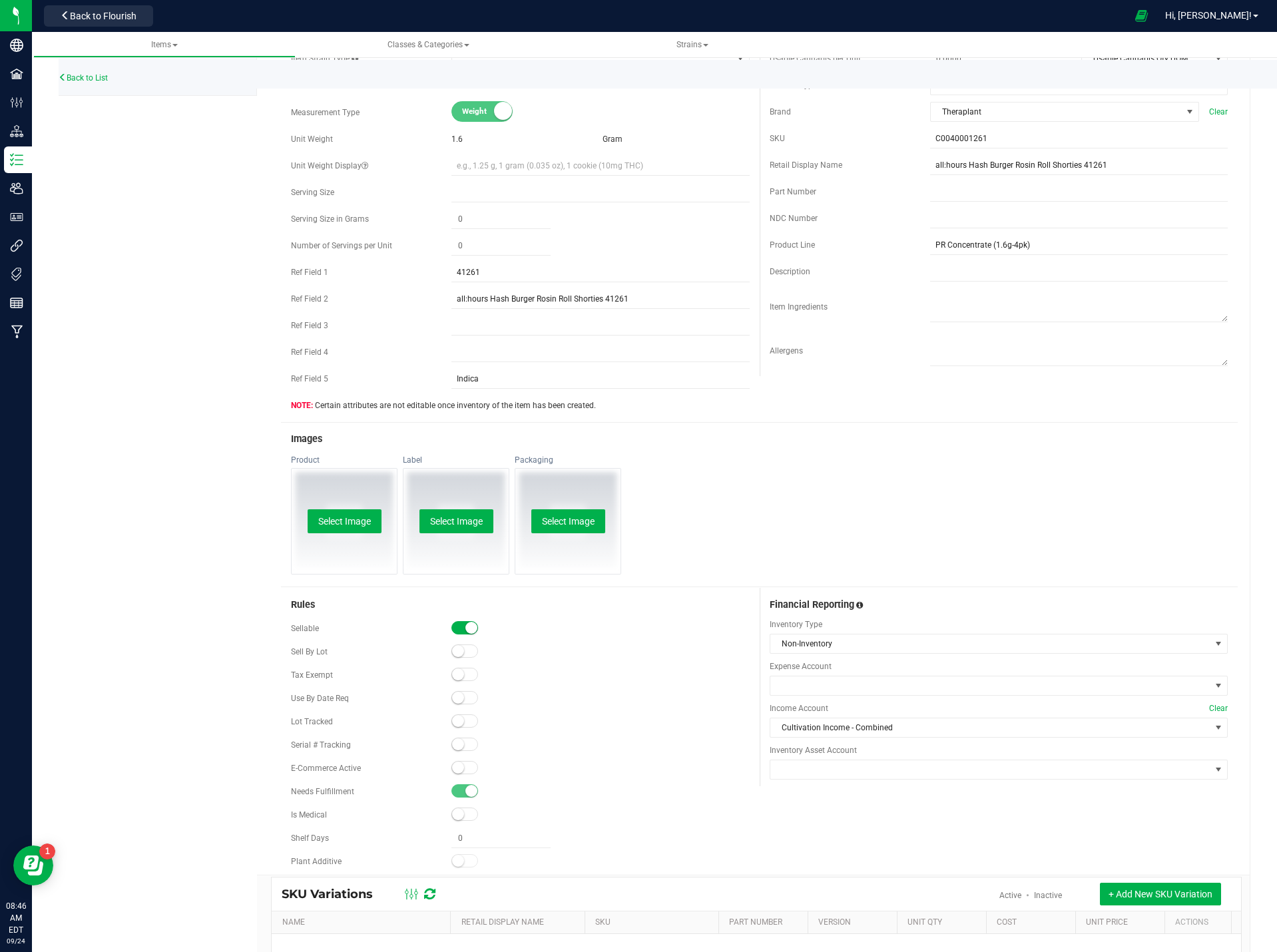
click at [457, 777] on div "E-Commerce Active" at bounding box center [520, 768] width 458 height 20
click at [460, 766] on small at bounding box center [458, 767] width 12 height 12
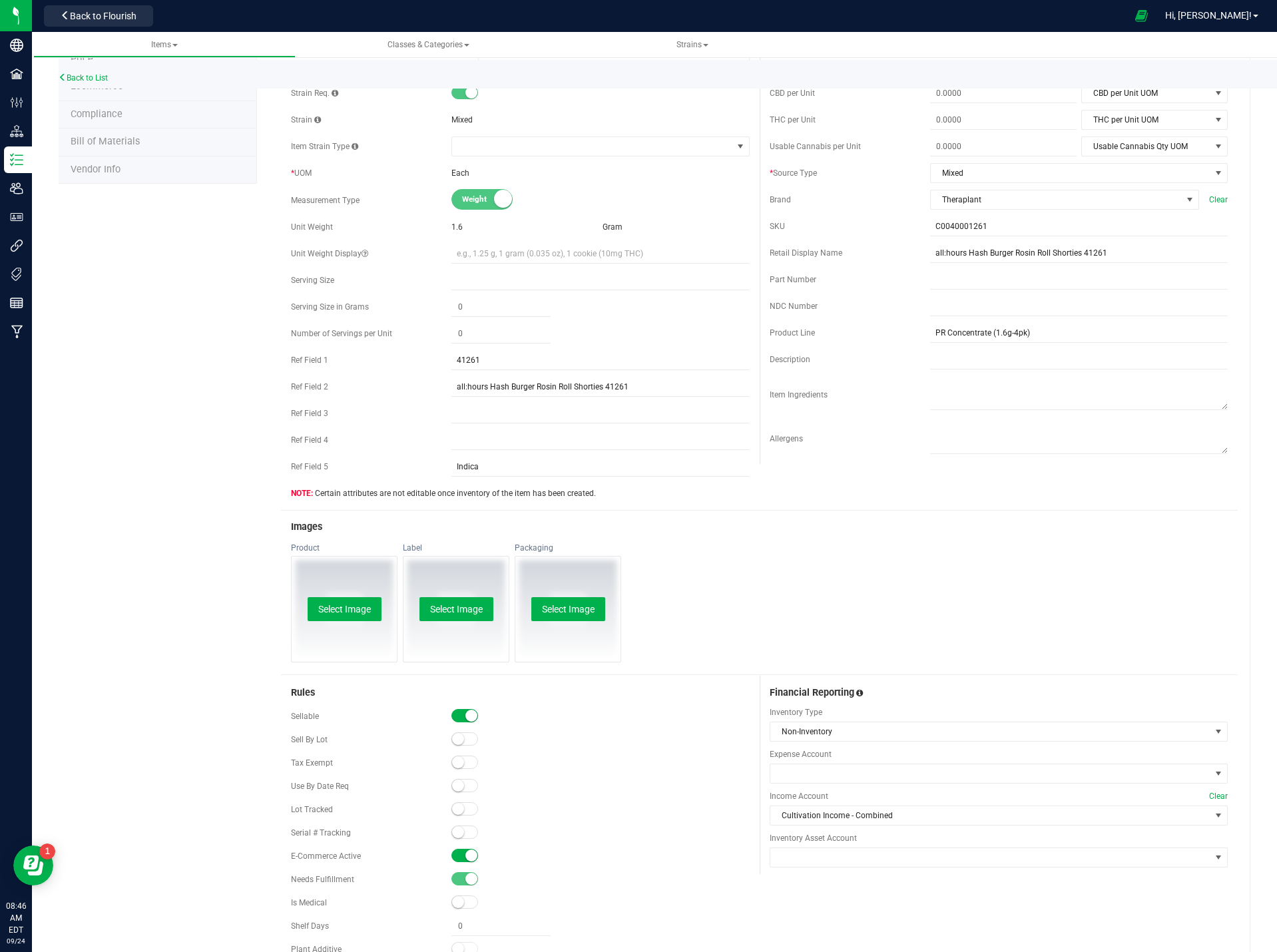
scroll to position [0, 0]
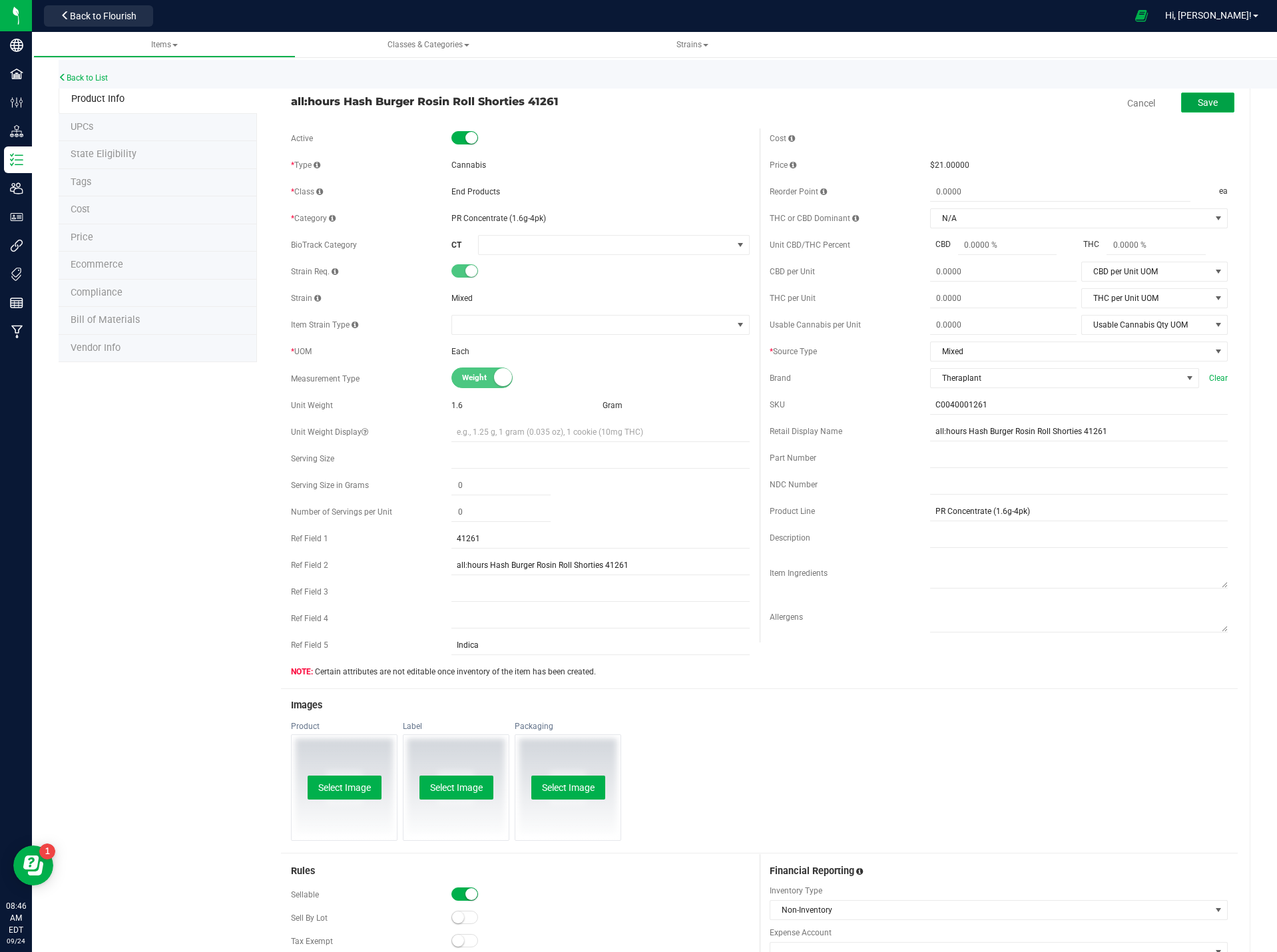
click at [1210, 111] on button "Save" at bounding box center [1207, 103] width 53 height 20
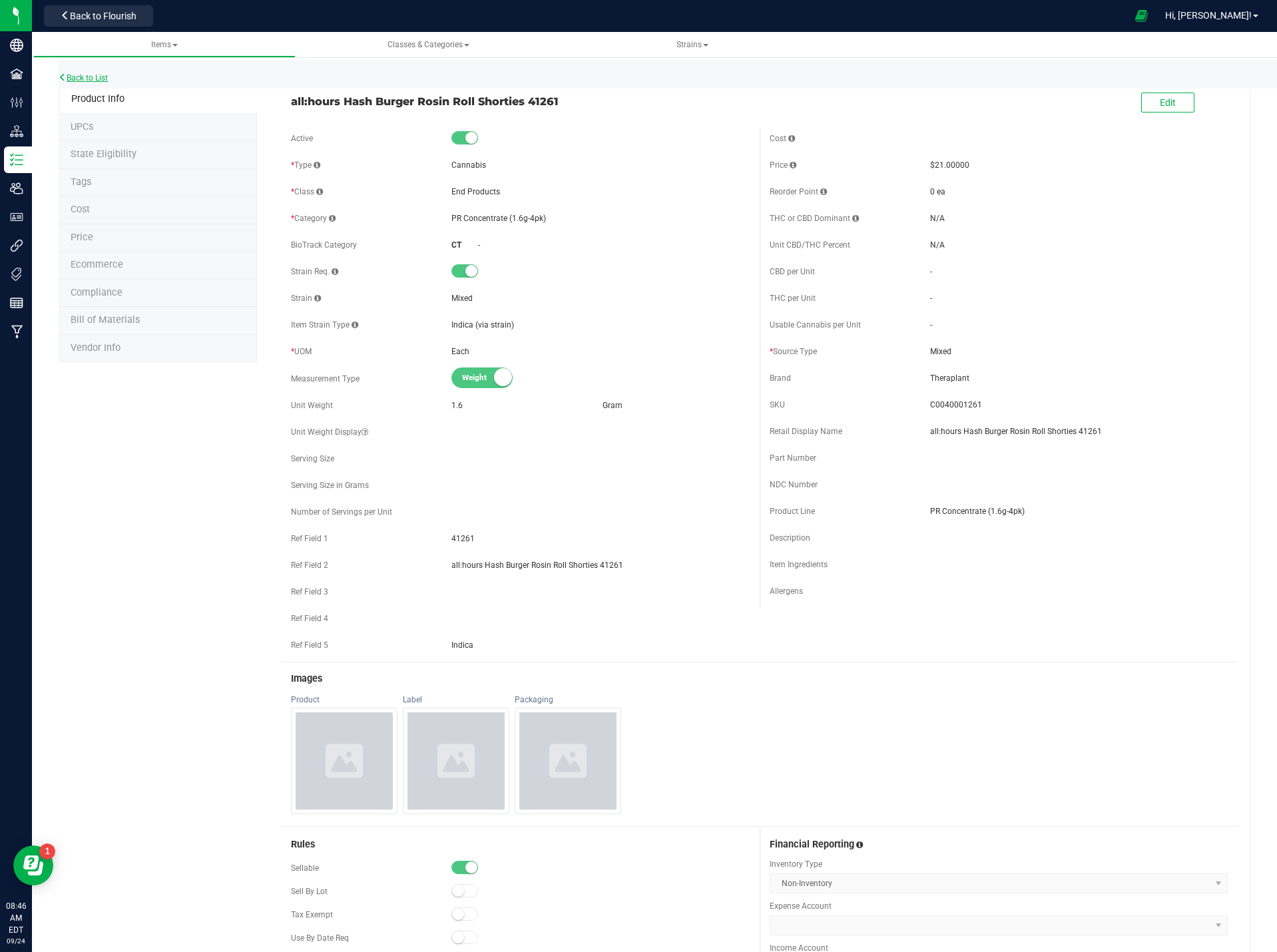
click at [82, 75] on link "Back to List" at bounding box center [83, 78] width 49 height 9
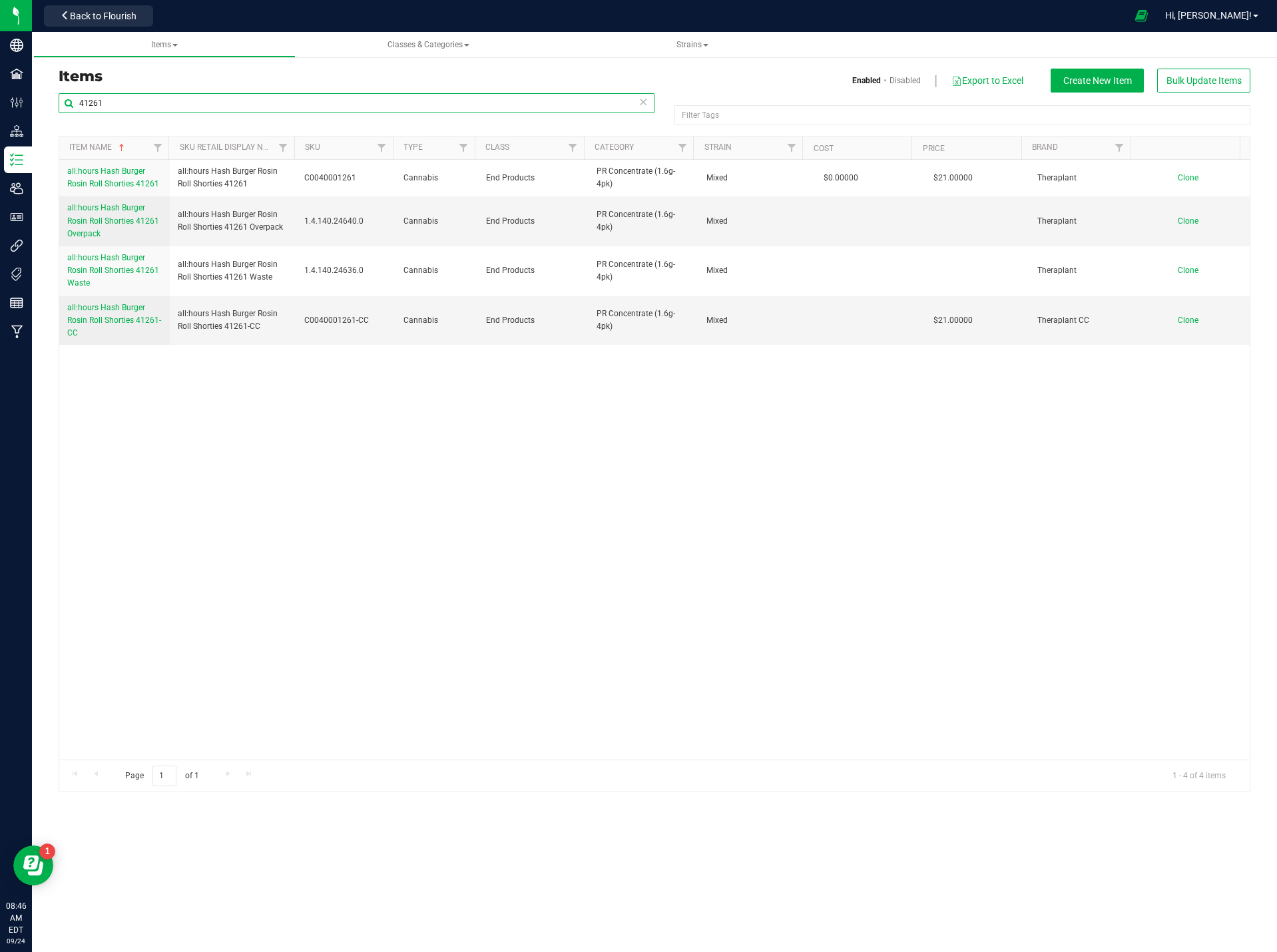
click at [112, 100] on input "41261" at bounding box center [356, 103] width 596 height 20
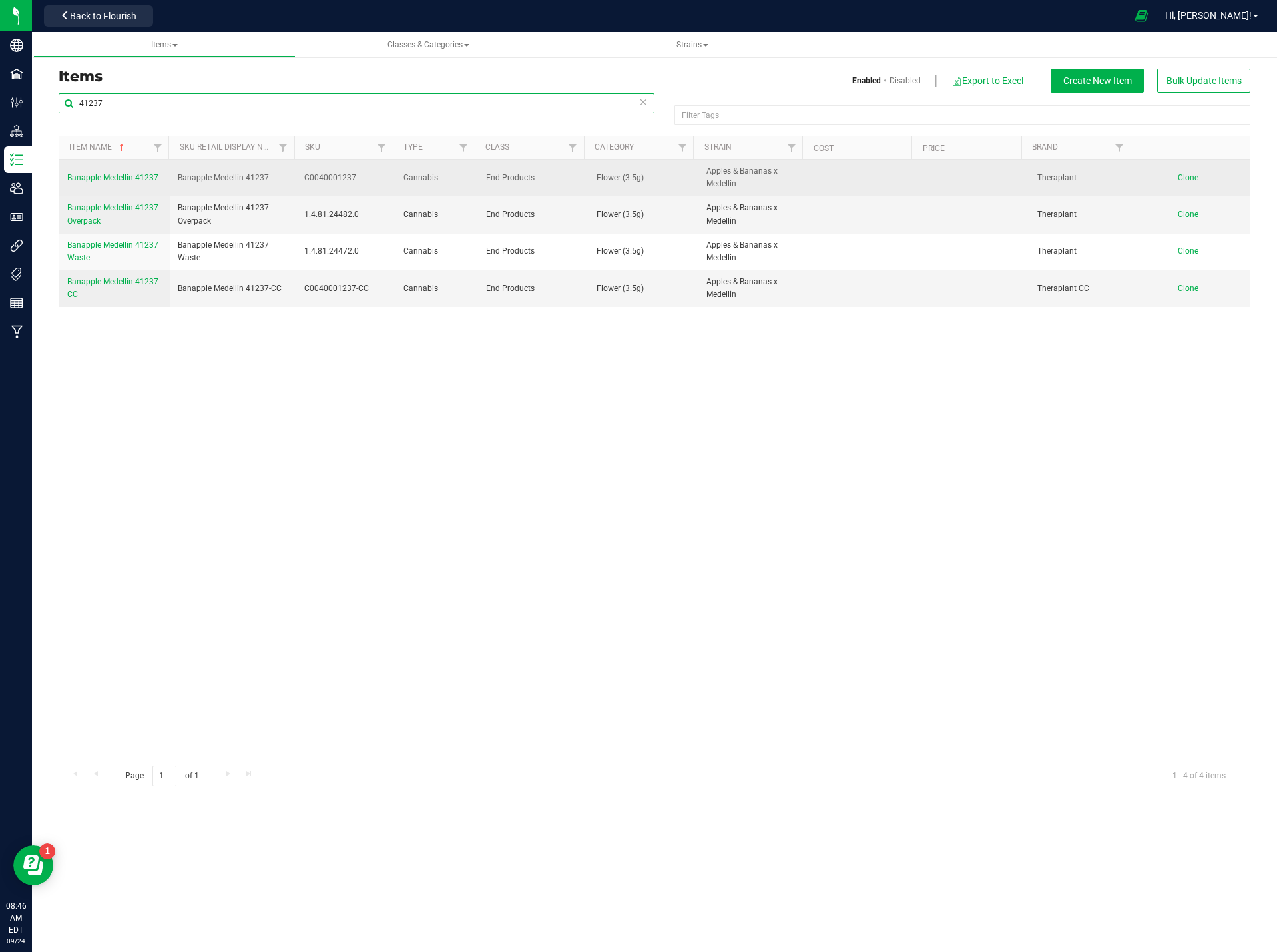
type input "41237"
click at [106, 180] on span "Banapple Medellin 41237" at bounding box center [113, 177] width 91 height 9
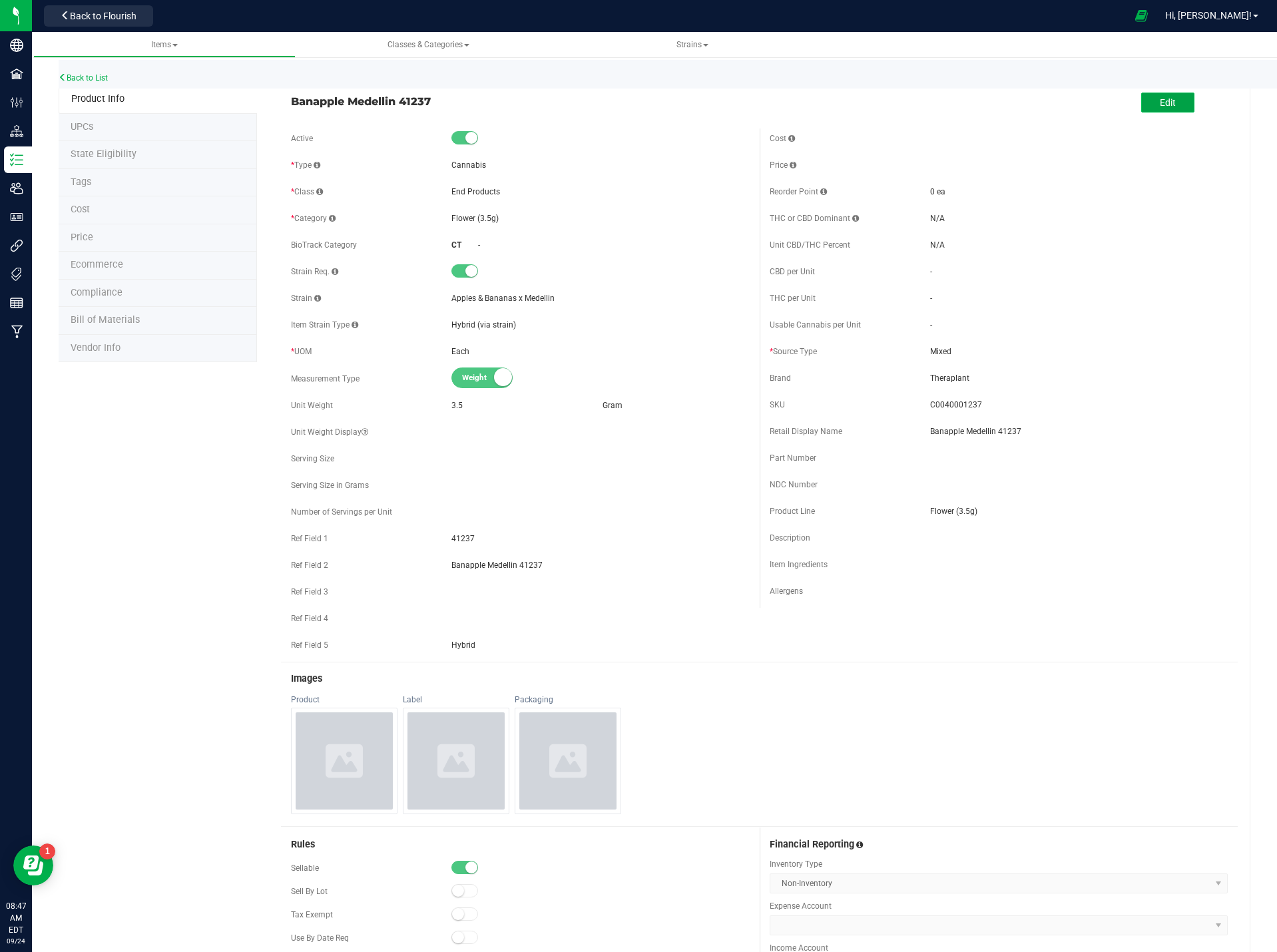
click at [1164, 105] on span "Edit" at bounding box center [1167, 103] width 16 height 10
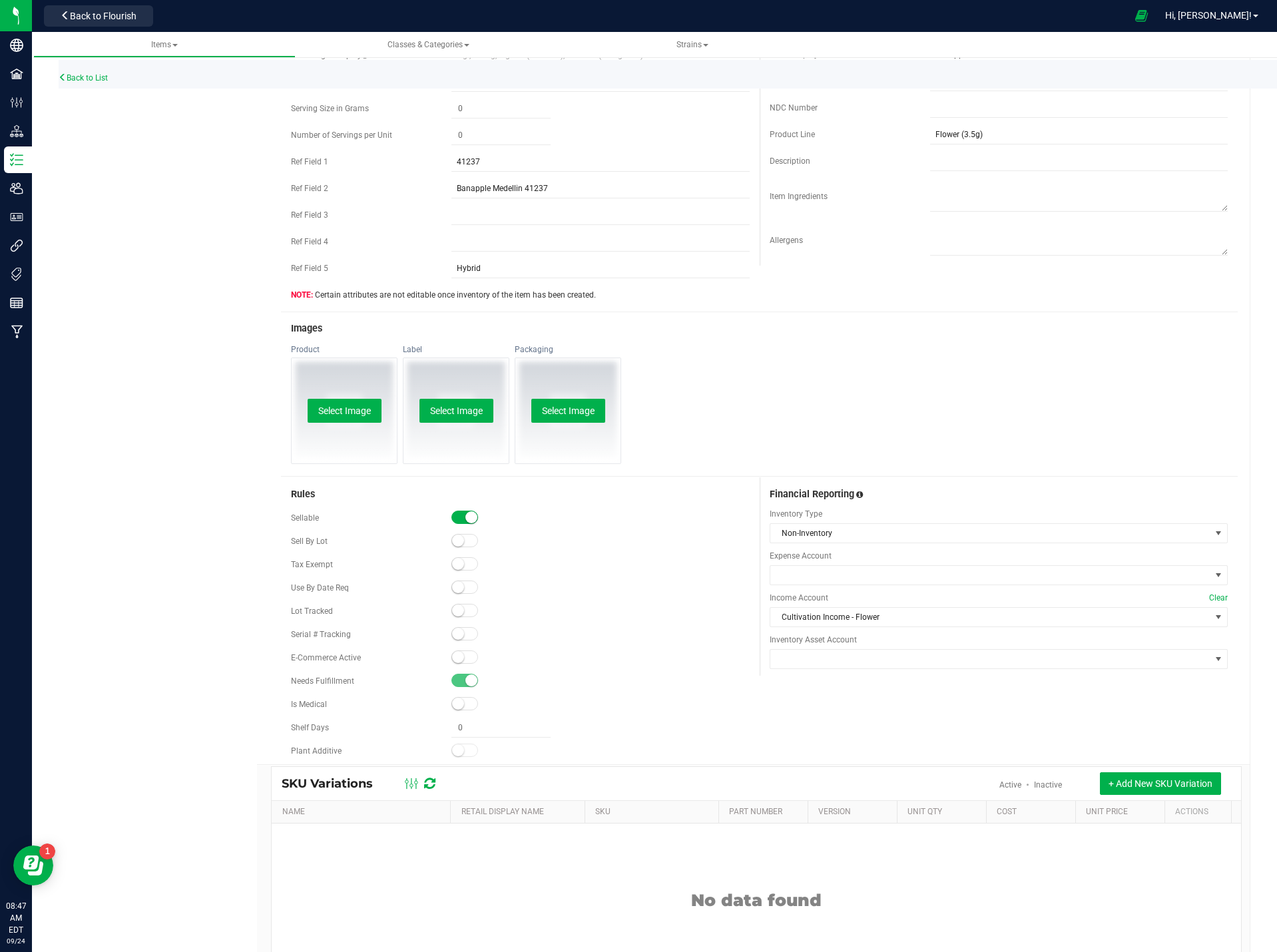
scroll to position [423, 0]
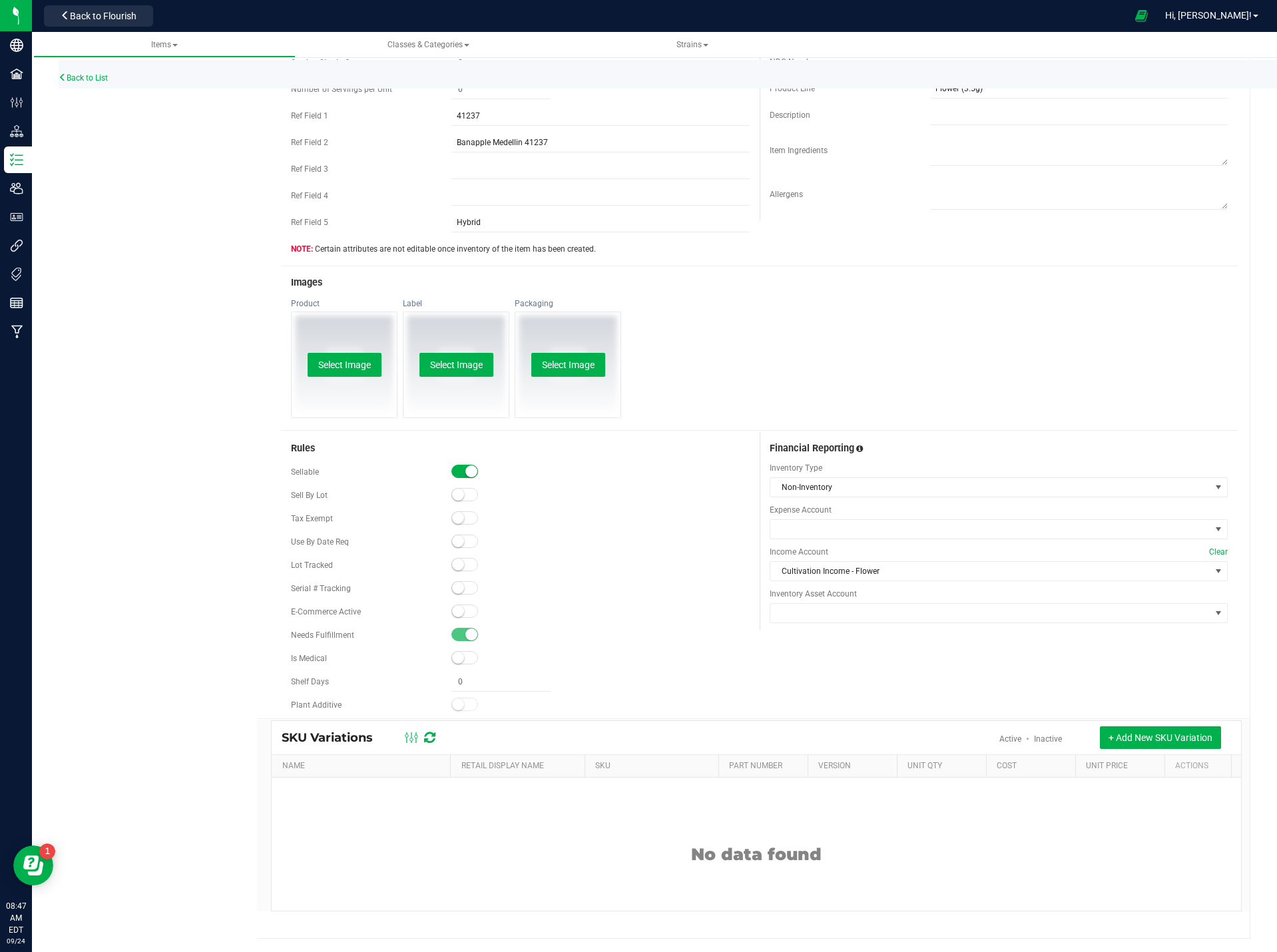
click at [452, 611] on small at bounding box center [458, 611] width 12 height 12
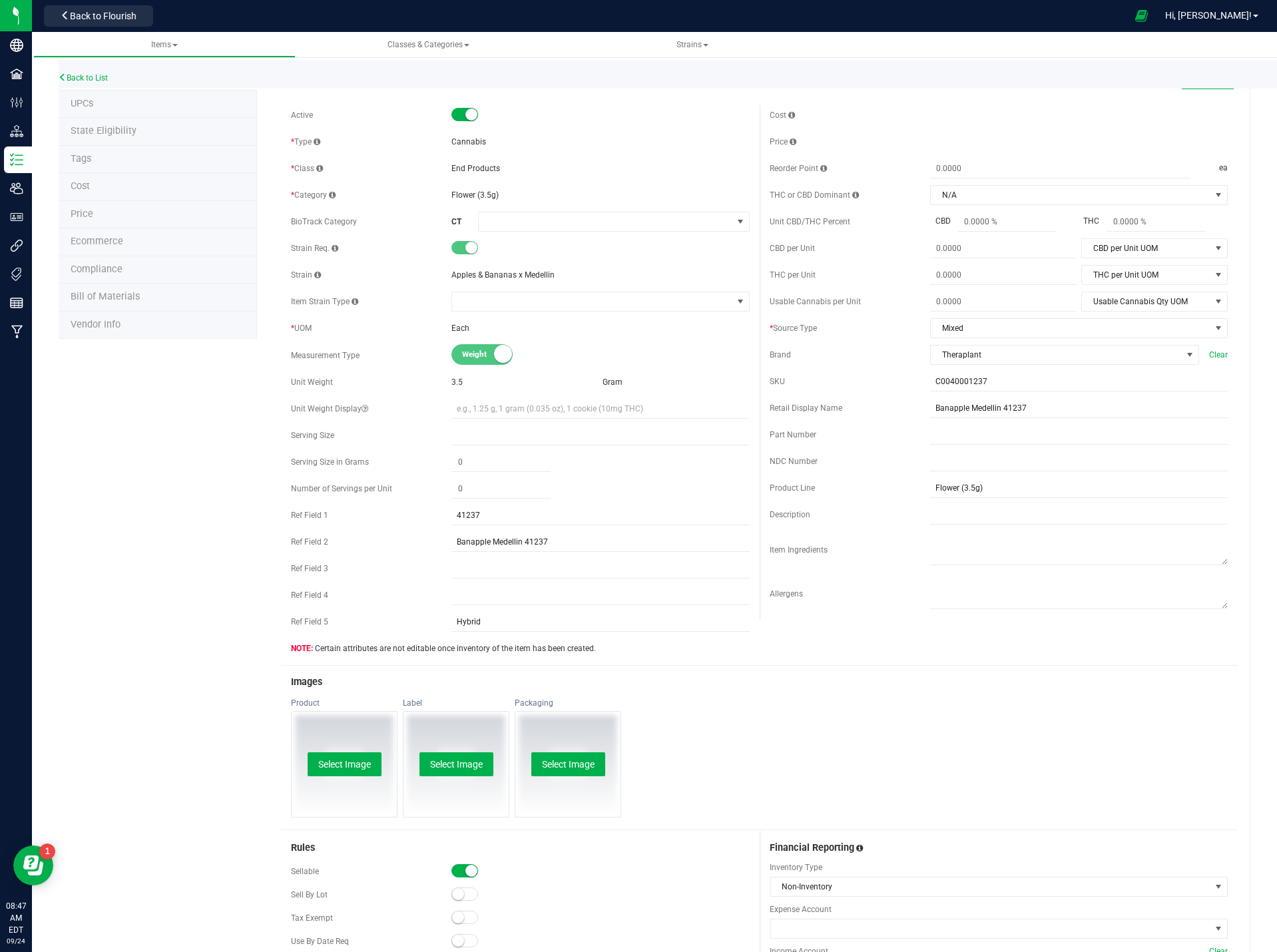
scroll to position [0, 0]
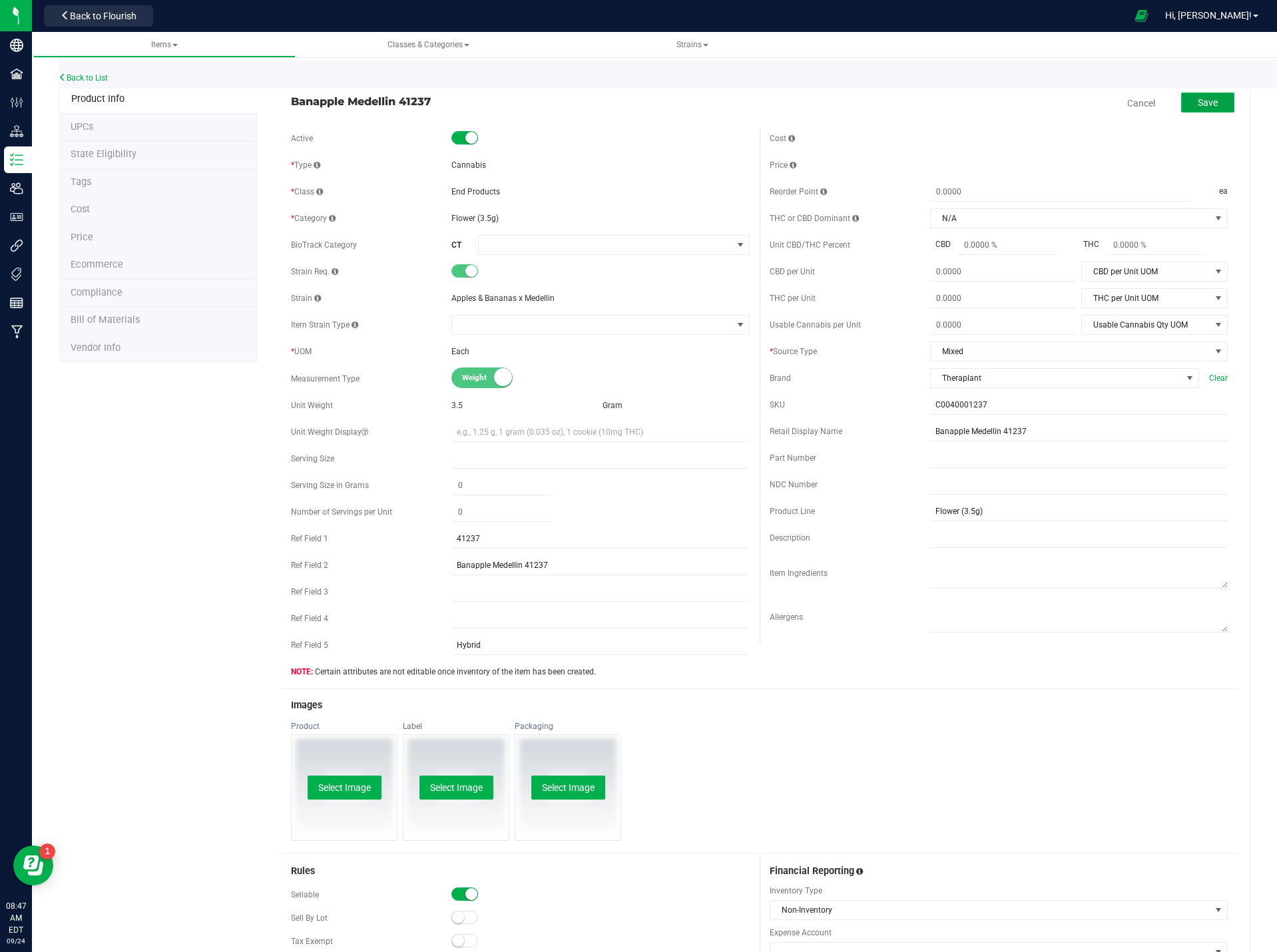
click at [1200, 106] on span "Save" at bounding box center [1207, 103] width 20 height 10
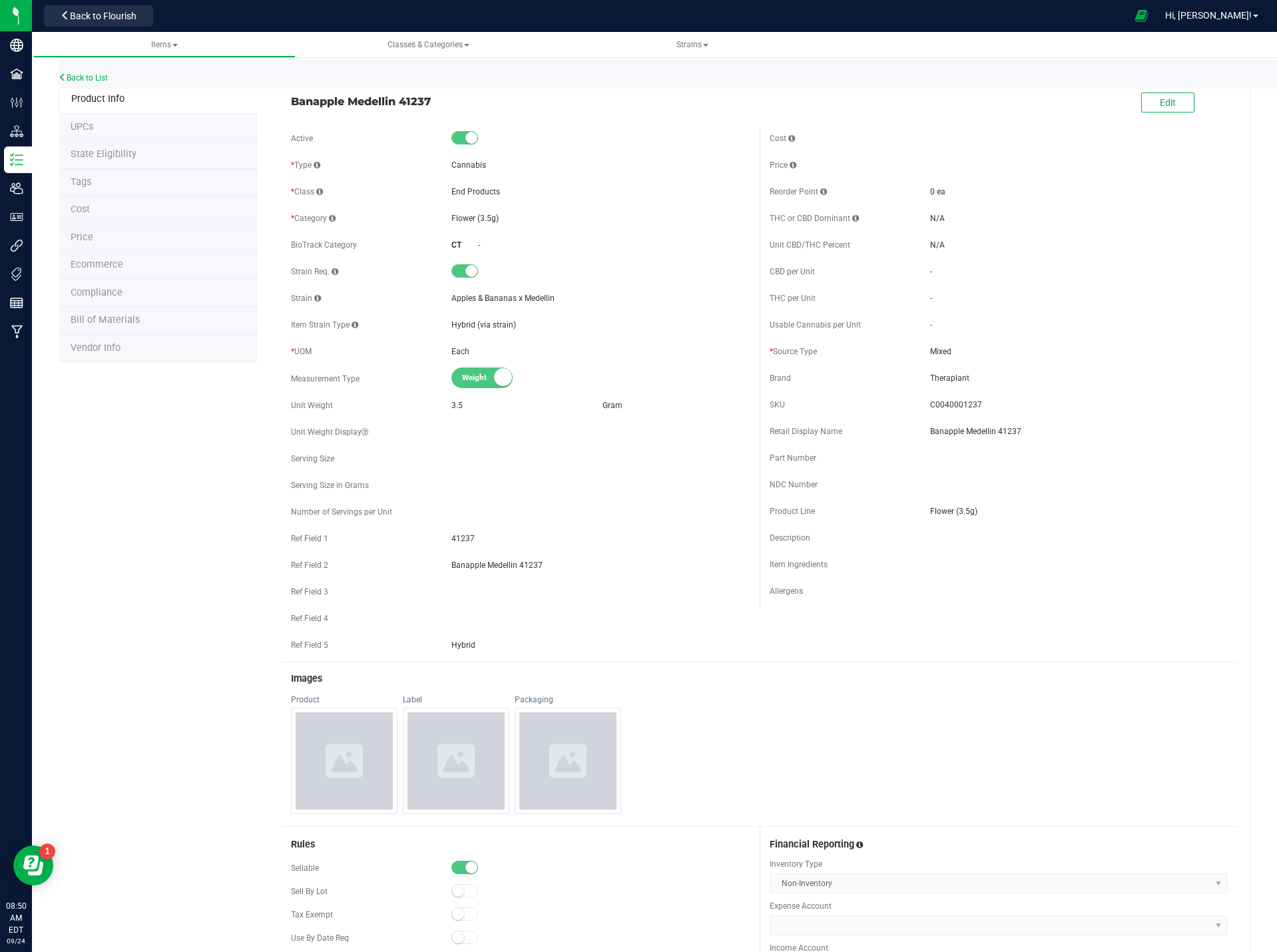
click at [116, 100] on span "Product Info" at bounding box center [97, 98] width 53 height 11
click at [94, 73] on link "Back to List" at bounding box center [83, 78] width 49 height 9
